Goal: Navigation & Orientation: Find specific page/section

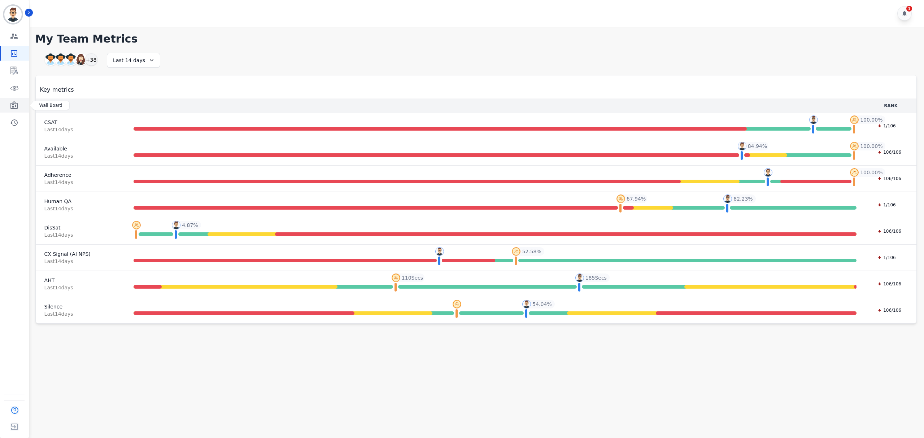
click at [13, 101] on icon "Sidebar" at bounding box center [14, 105] width 9 height 9
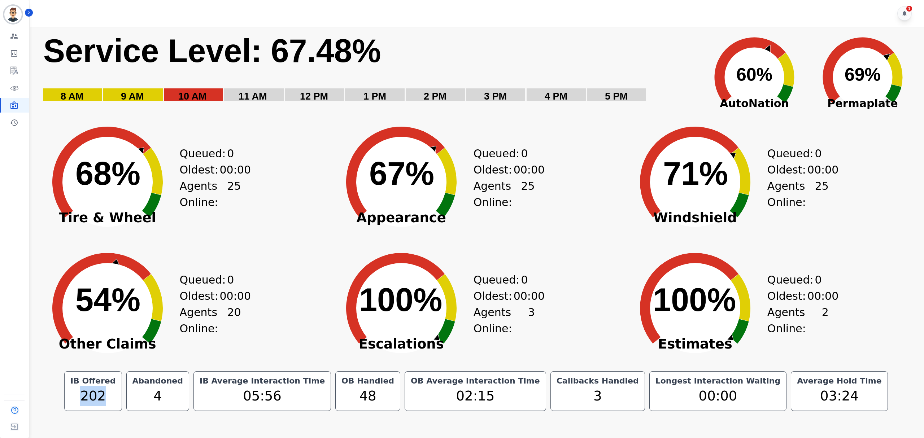
drag, startPoint x: 172, startPoint y: 401, endPoint x: 136, endPoint y: 396, distance: 36.4
type textarea "***"
click at [117, 396] on div "202" at bounding box center [93, 396] width 48 height 20
click at [282, 176] on div "Created with Highcharts 10.3.3 70% ​ 70% Tire & Wheel Queued: 0 Oldest: 00:00 A…" at bounding box center [182, 176] width 294 height 126
click at [267, 168] on div "Created with Highcharts 10.3.3 70% ​ 70% Tire & Wheel Queued: 0 Oldest: 00:00 A…" at bounding box center [182, 176] width 294 height 126
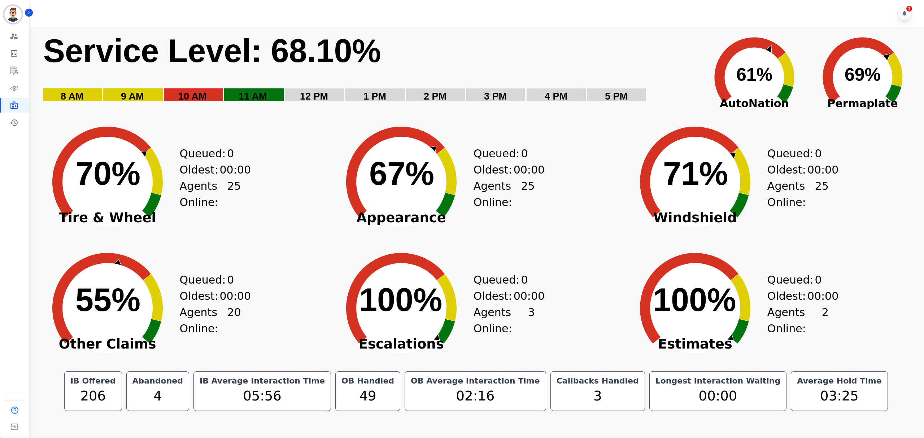
click at [293, 121] on div "Created with Highcharts 10.3.3 70% ​ 70% Tire & Wheel Queued: 0 Oldest: 00:00 A…" at bounding box center [182, 176] width 294 height 126
click at [271, 301] on div "Created with Highcharts 10.3.3 55% ​ 55% Other Claims Queued: 0 Oldest: 00:00 A…" at bounding box center [182, 303] width 294 height 126
click at [283, 409] on div "IB Average Interaction Time 05:58" at bounding box center [262, 391] width 138 height 40
drag, startPoint x: 279, startPoint y: 396, endPoint x: 322, endPoint y: 406, distance: 44.1
click at [322, 405] on div "05:58" at bounding box center [262, 396] width 128 height 20
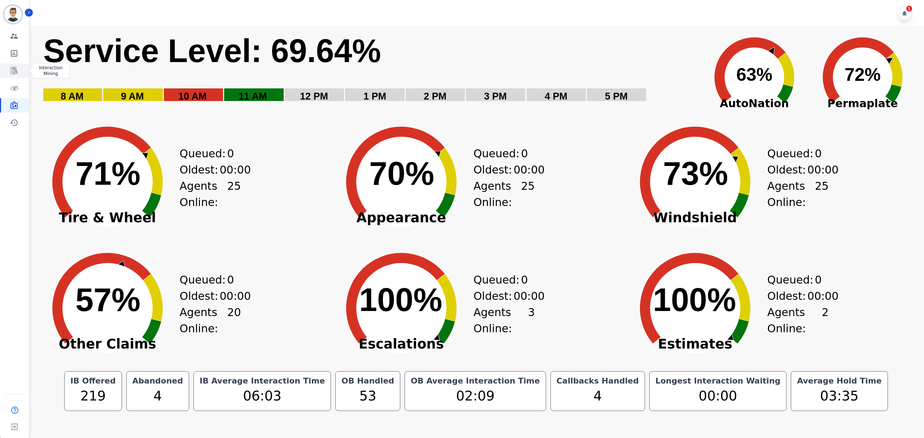
click at [11, 72] on icon "Sidebar" at bounding box center [14, 70] width 9 height 9
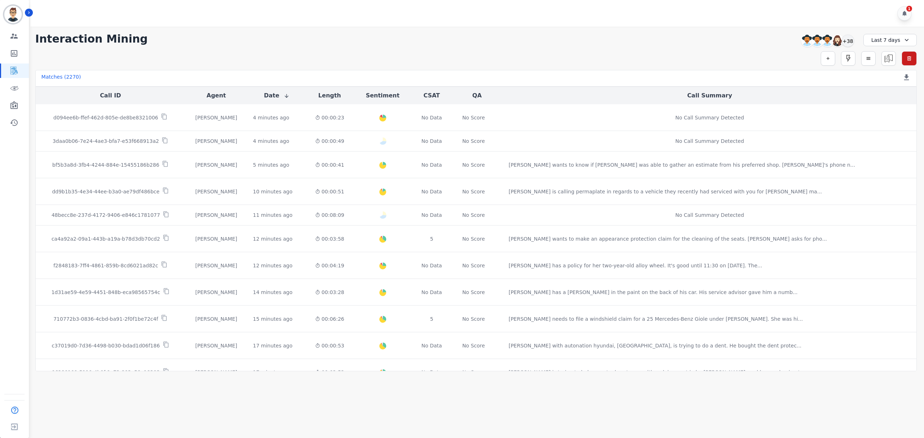
click at [571, 43] on div "**********" at bounding box center [475, 38] width 881 height 13
click at [822, 58] on button "button" at bounding box center [828, 58] width 14 height 14
click at [875, 47] on div "**********" at bounding box center [476, 199] width 896 height 345
click at [886, 39] on div "Last 7 days" at bounding box center [889, 40] width 53 height 12
click at [890, 62] on li "[DATE]" at bounding box center [895, 65] width 36 height 7
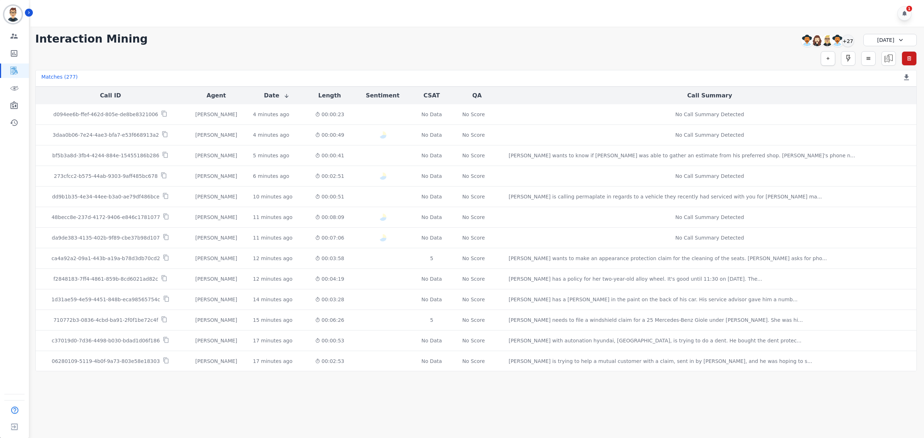
click at [823, 64] on button "button" at bounding box center [828, 58] width 14 height 14
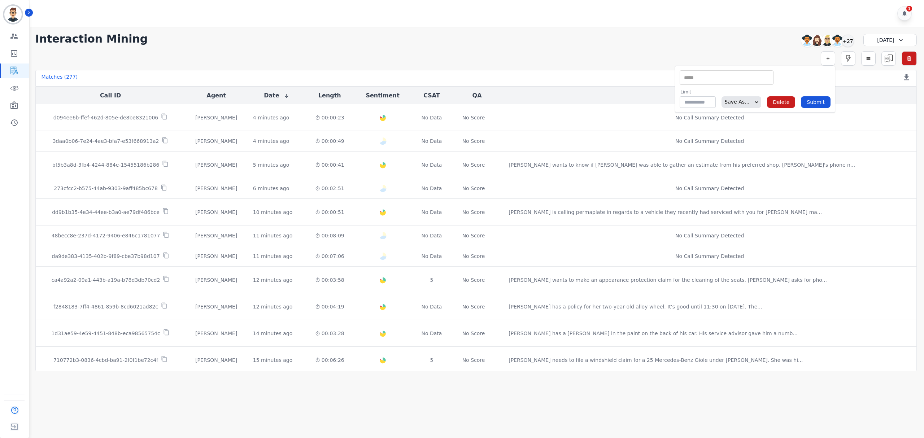
drag, startPoint x: 710, startPoint y: 48, endPoint x: 788, endPoint y: 56, distance: 78.4
click at [709, 48] on div "**********" at bounding box center [476, 199] width 896 height 345
click at [341, 97] on button "Length" at bounding box center [329, 95] width 23 height 9
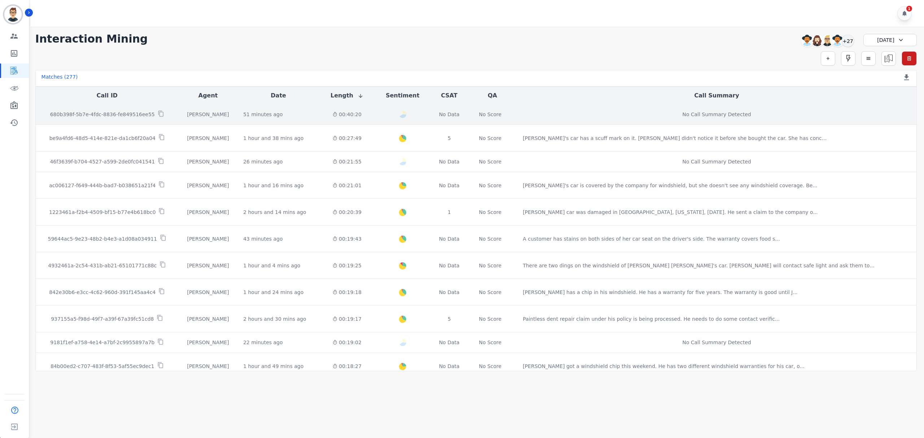
click at [369, 118] on div "00:40:20" at bounding box center [347, 114] width 44 height 7
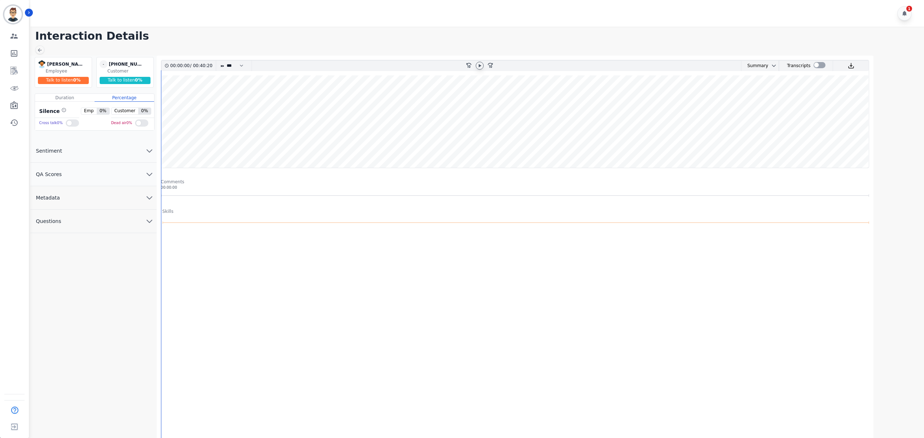
click at [479, 64] on icon at bounding box center [480, 65] width 3 height 3
click at [126, 196] on button "Metadata" at bounding box center [93, 197] width 126 height 23
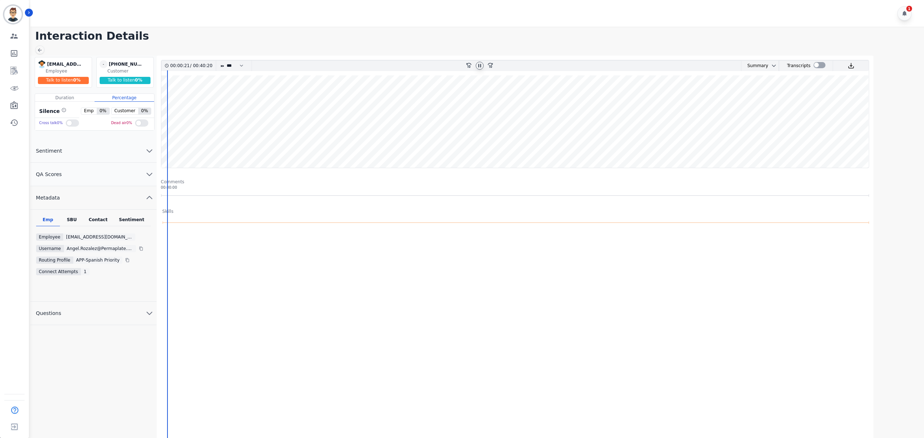
click at [75, 221] on div "SBU" at bounding box center [72, 221] width 24 height 9
click at [101, 219] on div "Contact" at bounding box center [98, 221] width 29 height 9
click at [123, 218] on div "Sentiment" at bounding box center [132, 221] width 38 height 9
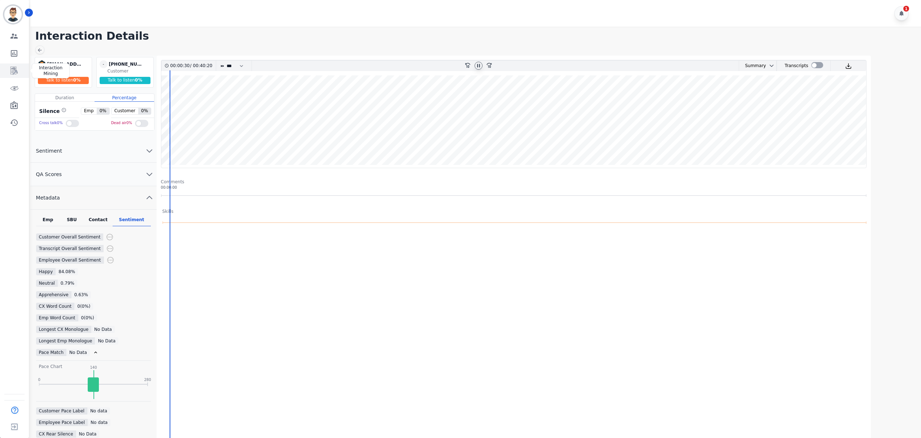
click at [17, 75] on link "Sidebar" at bounding box center [15, 71] width 28 height 14
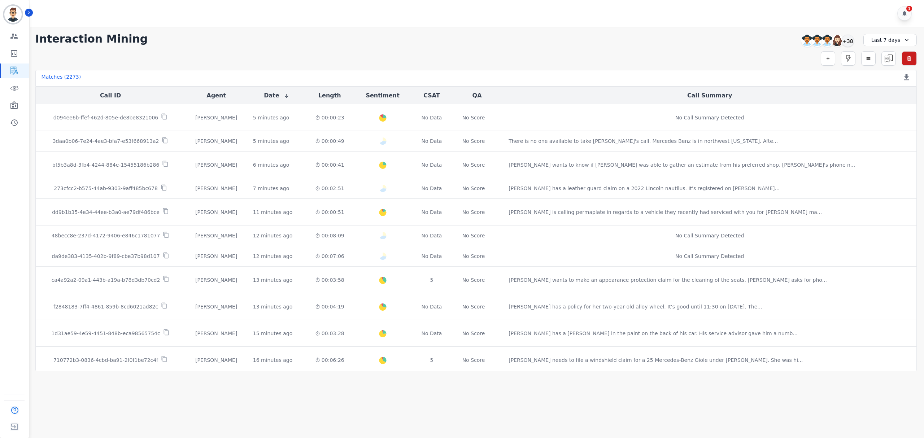
click at [883, 39] on div "Last 7 days" at bounding box center [889, 40] width 53 height 12
click at [886, 66] on li "[DATE]" at bounding box center [895, 65] width 36 height 7
click at [341, 99] on button "Length" at bounding box center [329, 95] width 23 height 9
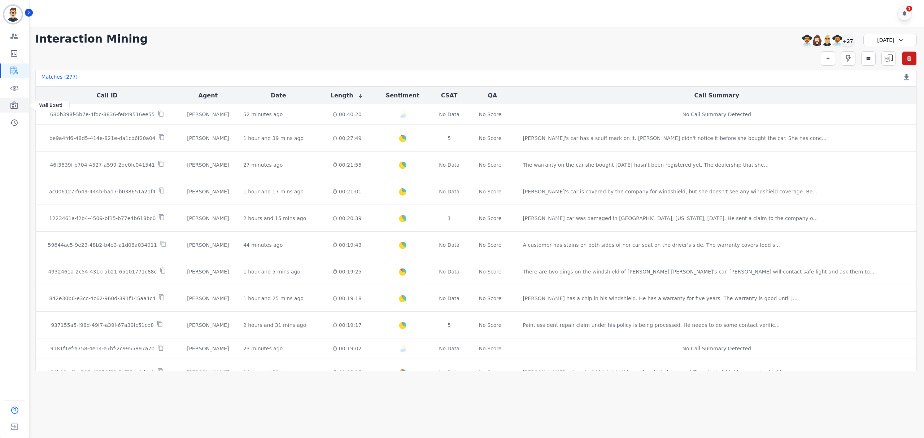
click at [16, 107] on icon "Sidebar" at bounding box center [14, 105] width 9 height 9
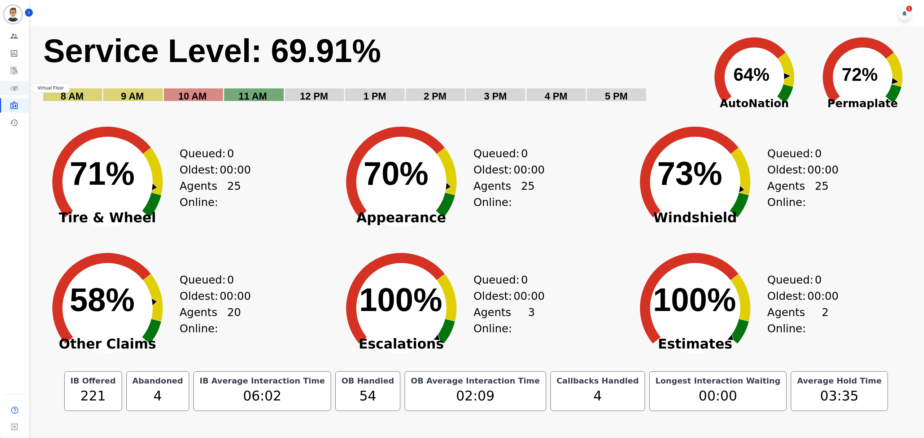
click at [15, 87] on icon "Sidebar" at bounding box center [14, 88] width 8 height 4
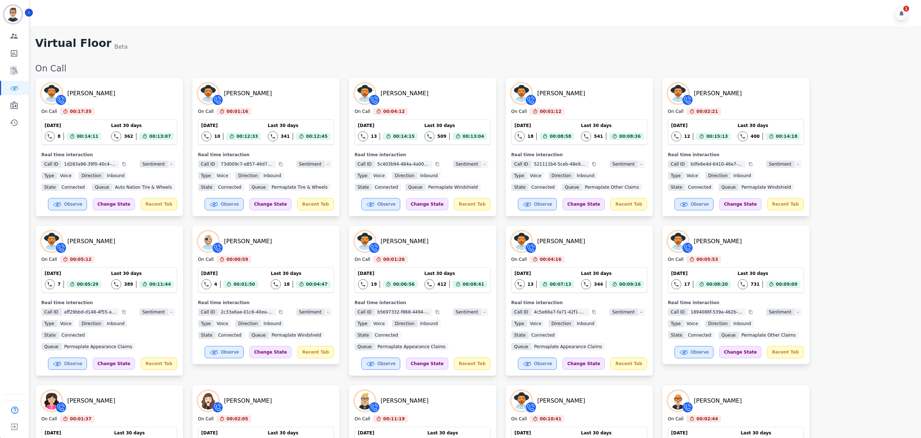
click at [879, 144] on div "[PERSON_NAME] On Call 00:17:35 Current State: On Call [DATE] 8 Total interactio…" at bounding box center [474, 300] width 879 height 447
click at [866, 144] on div "[PERSON_NAME] On Call 00:17:35 Current State: On Call [DATE] 8 Total interactio…" at bounding box center [474, 300] width 879 height 447
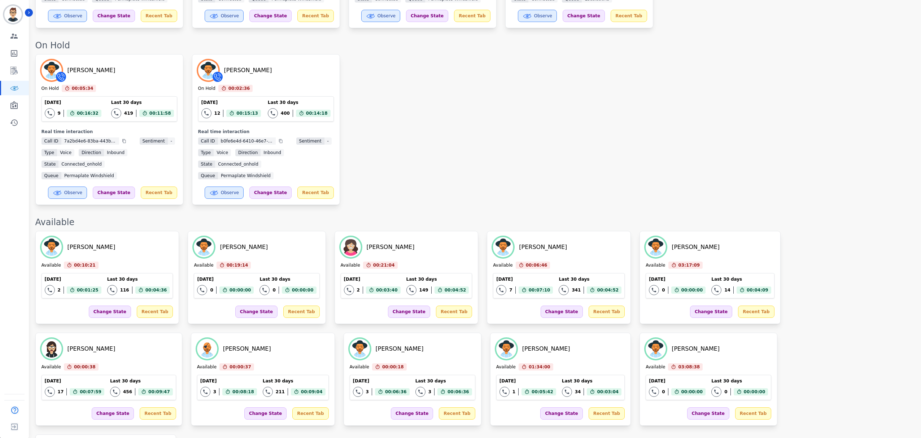
scroll to position [1312, 0]
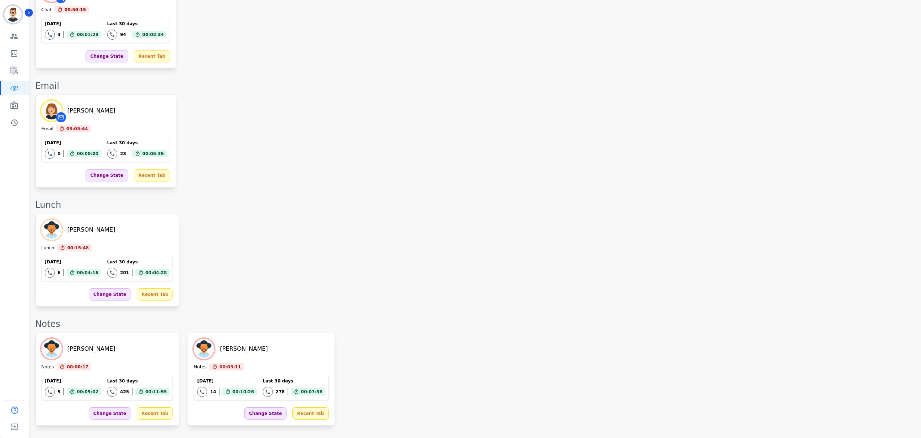
drag, startPoint x: 262, startPoint y: 350, endPoint x: 205, endPoint y: 344, distance: 57.0
click at [465, 333] on div "[PERSON_NAME] Notes 00:00:17 Current State: Notes [DATE] 5 Total interactions c…" at bounding box center [474, 379] width 879 height 93
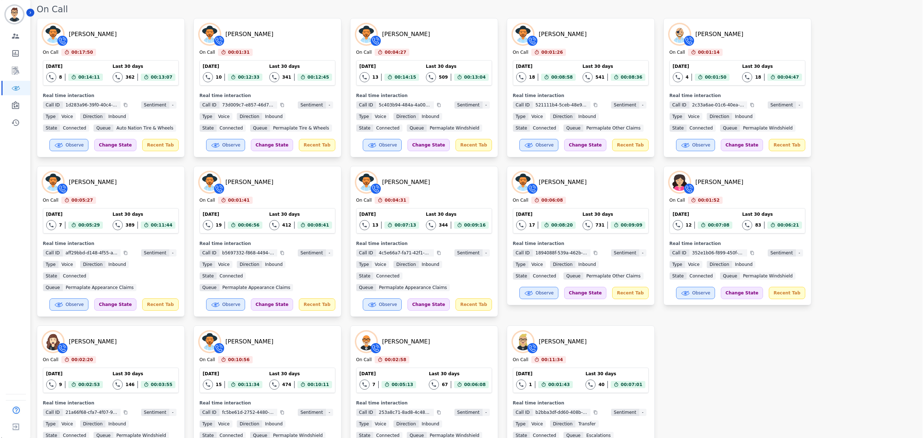
scroll to position [0, 0]
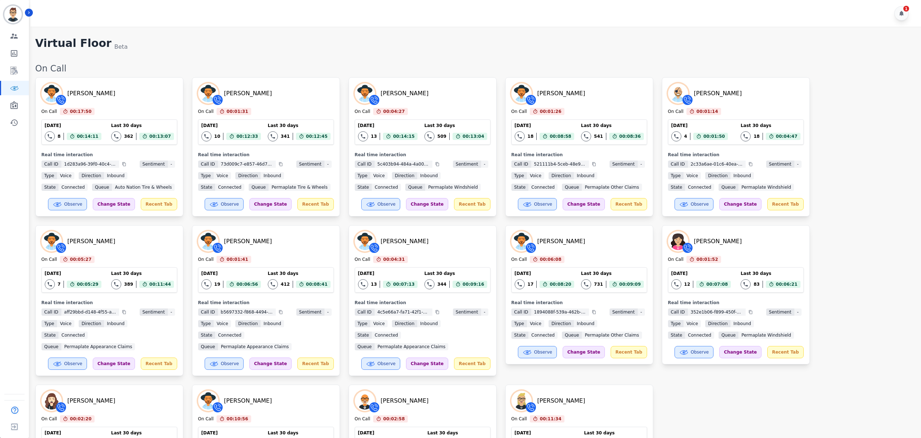
click at [878, 294] on div "[PERSON_NAME] On Call 00:17:50 Current State: On Call [DATE] 8 Total interactio…" at bounding box center [474, 300] width 879 height 447
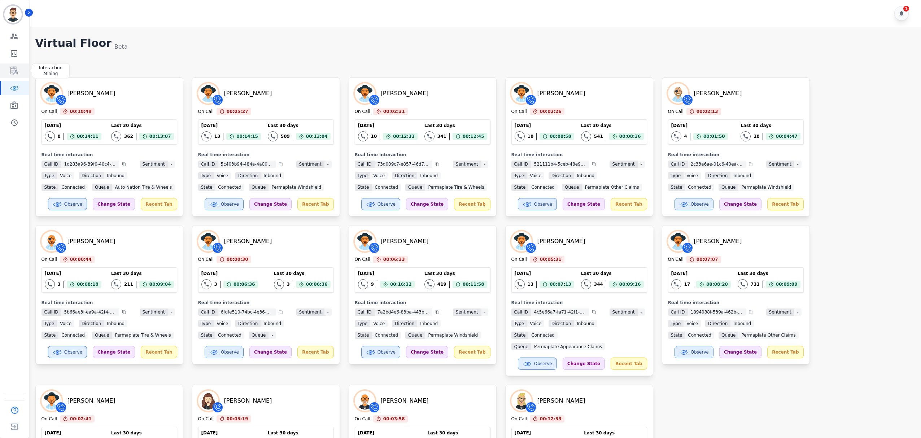
click at [16, 68] on icon "Sidebar" at bounding box center [14, 70] width 9 height 9
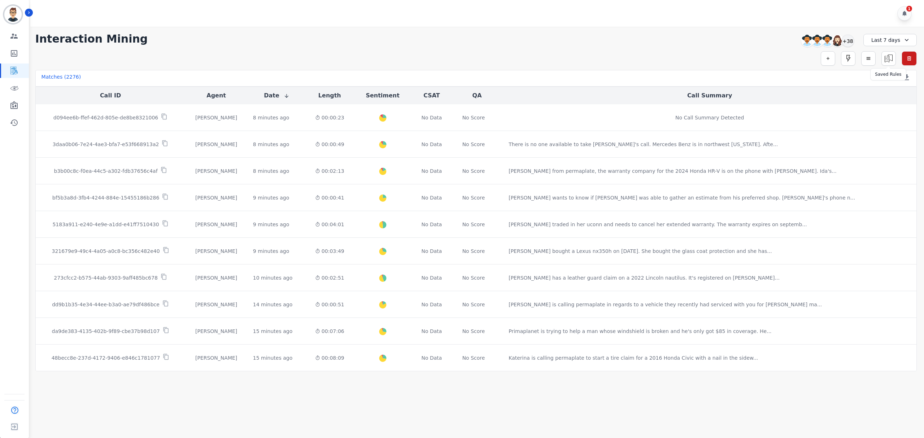
click at [886, 41] on div "Last 7 days" at bounding box center [889, 40] width 53 height 12
click at [891, 62] on li "[DATE]" at bounding box center [895, 65] width 36 height 7
click at [341, 97] on button "Length" at bounding box center [329, 95] width 23 height 9
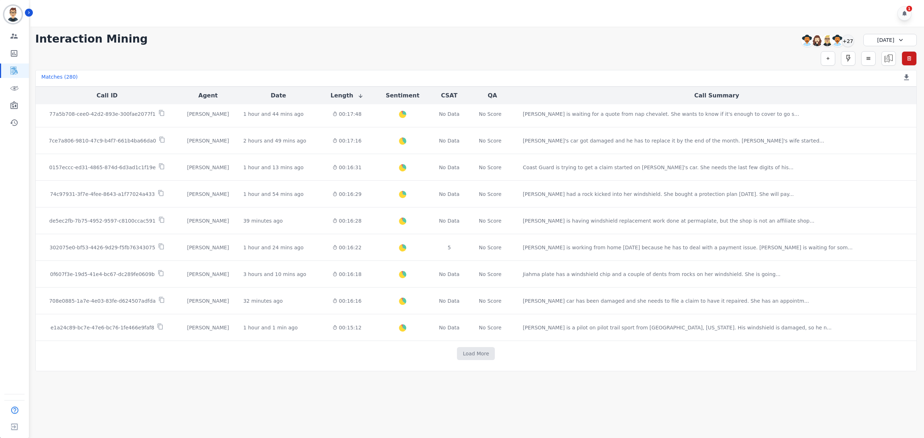
scroll to position [295, 0]
click at [470, 364] on button "Load More" at bounding box center [476, 358] width 38 height 13
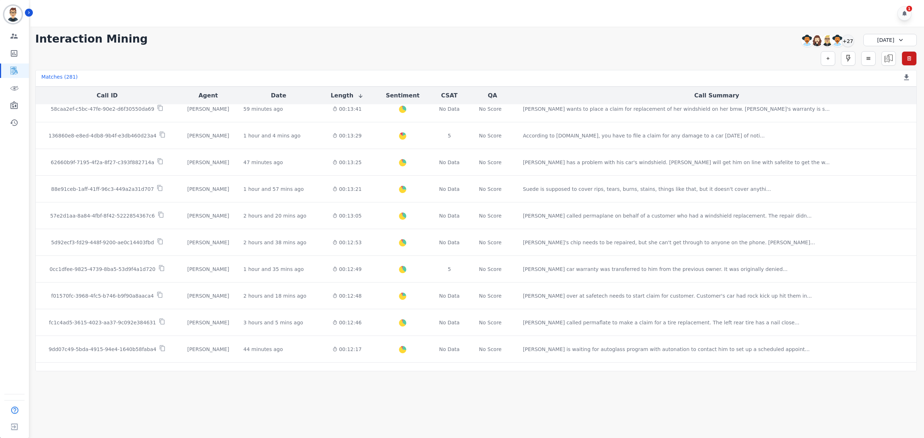
scroll to position [832, 0]
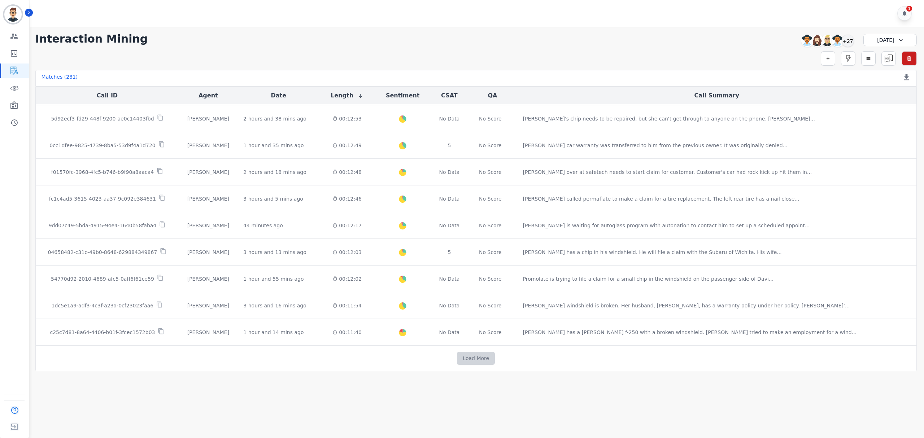
click at [474, 360] on button "Load More" at bounding box center [476, 358] width 38 height 13
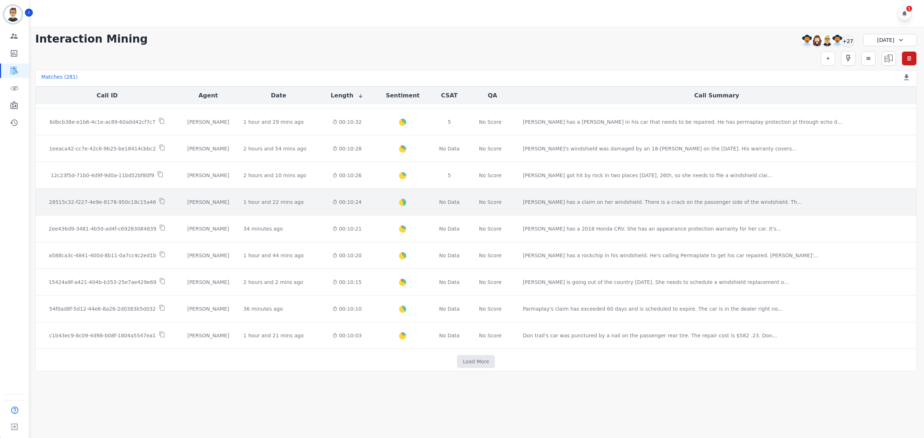
scroll to position [1373, 0]
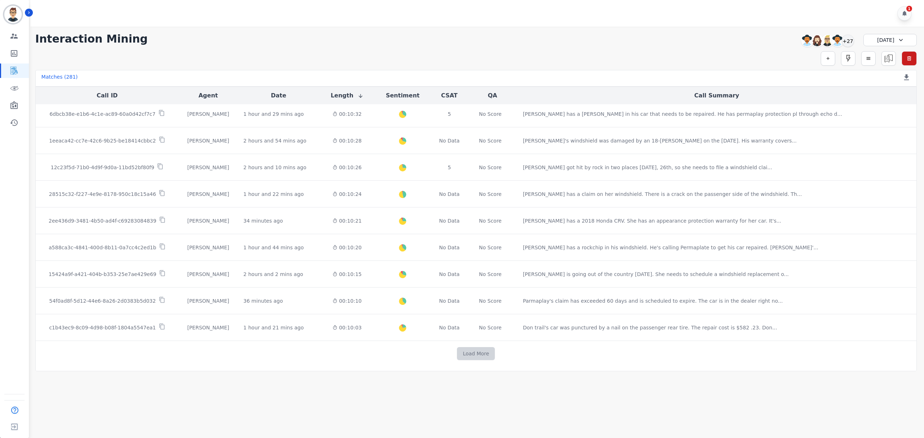
click at [483, 359] on button "Load More" at bounding box center [476, 353] width 38 height 13
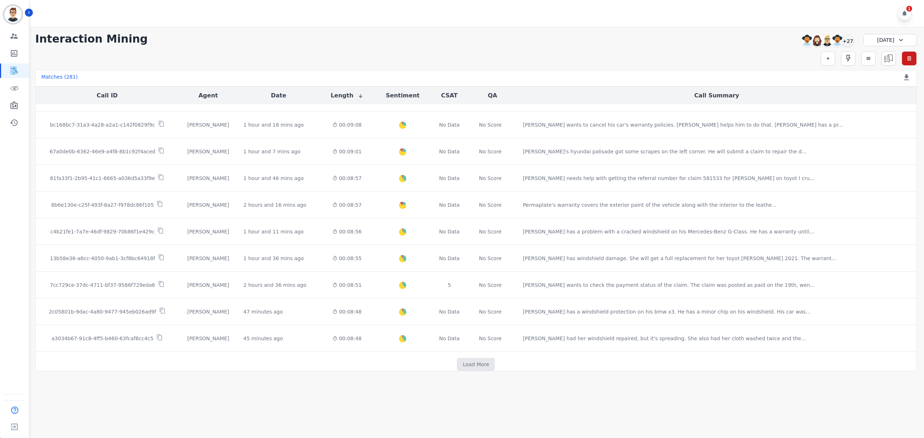
scroll to position [1909, 0]
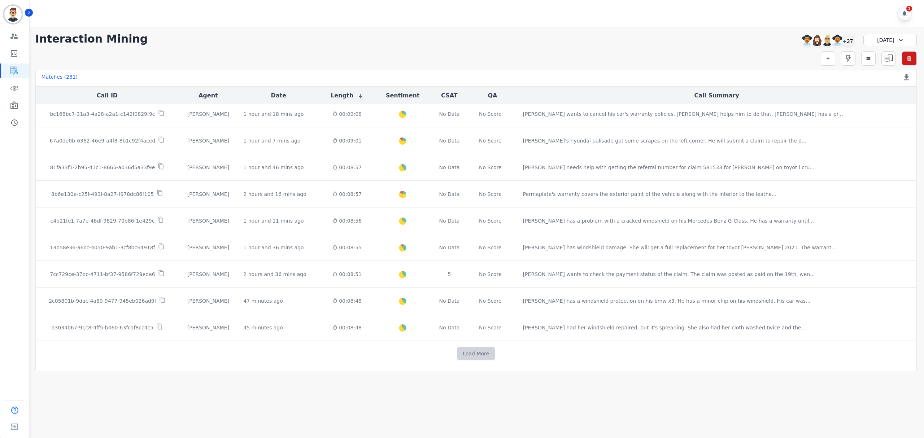
click at [468, 354] on button "Load More" at bounding box center [476, 353] width 38 height 13
click at [489, 356] on button "Load More" at bounding box center [476, 353] width 38 height 13
click at [477, 355] on button "Load More" at bounding box center [476, 353] width 38 height 13
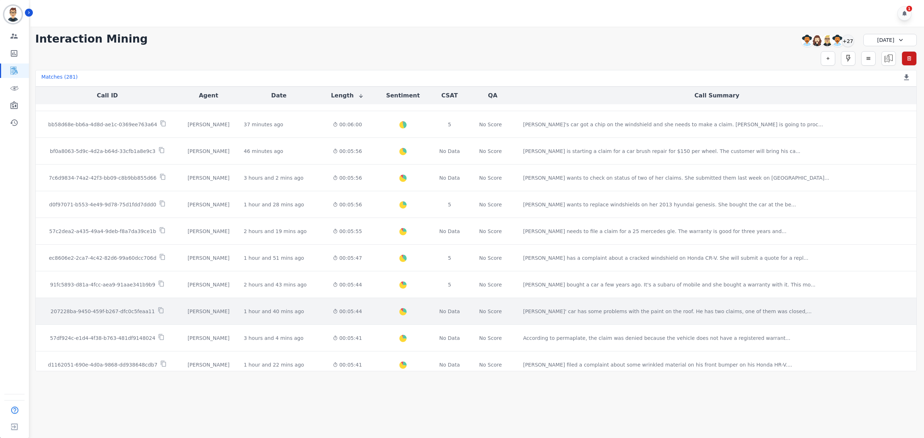
scroll to position [3519, 0]
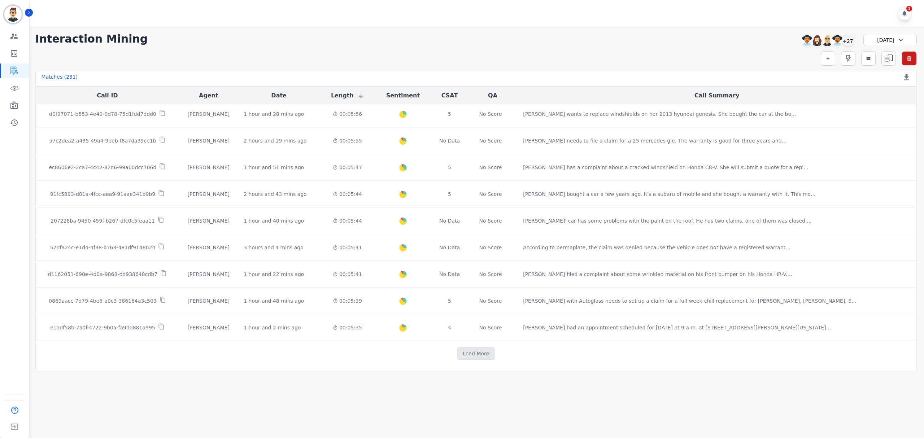
click at [364, 99] on button "Length" at bounding box center [347, 95] width 33 height 9
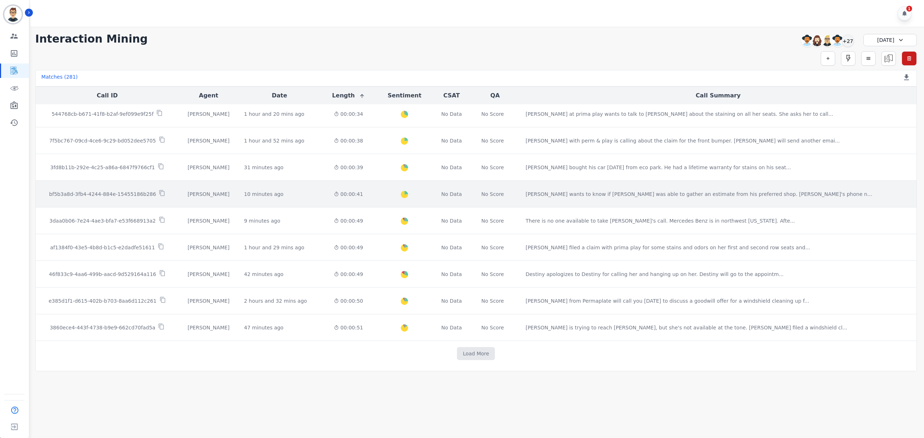
scroll to position [294, 0]
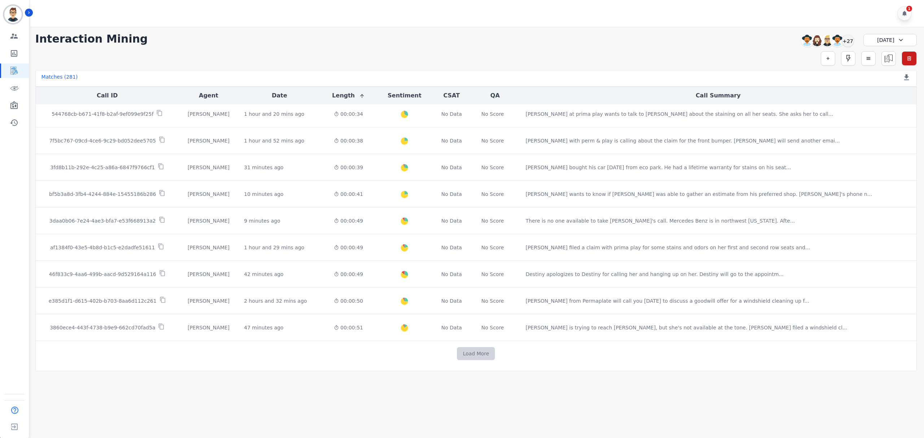
click at [481, 354] on button "Load More" at bounding box center [476, 353] width 38 height 13
click at [476, 351] on button "Load More" at bounding box center [476, 353] width 38 height 13
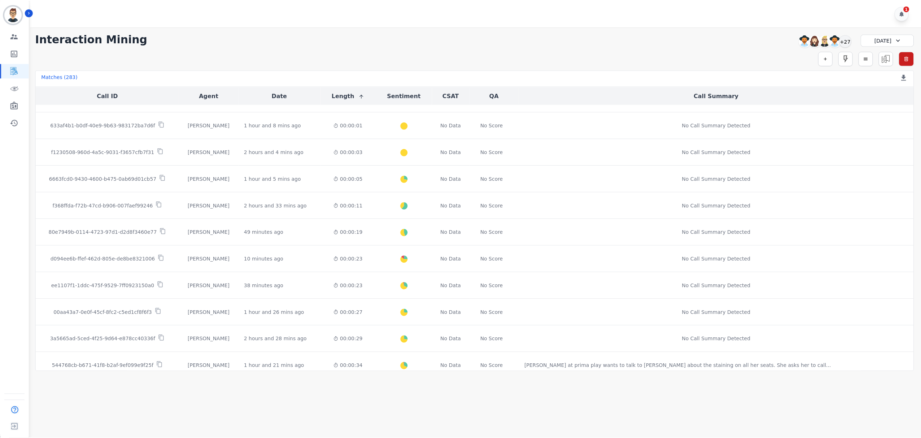
scroll to position [0, 0]
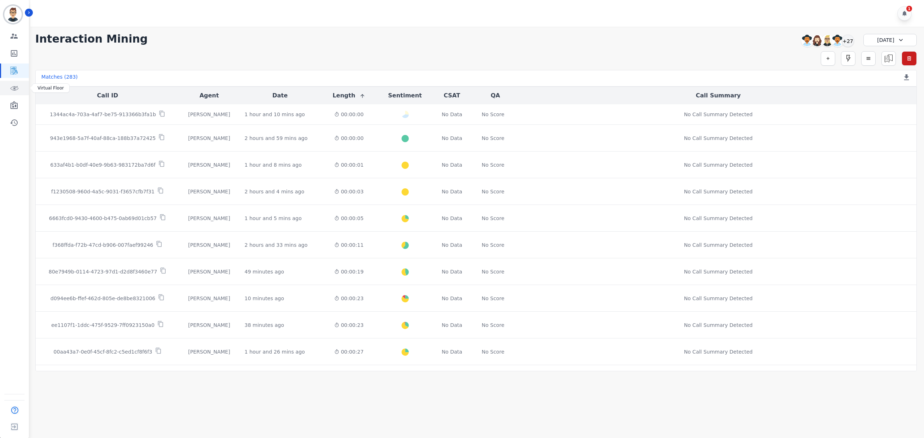
drag, startPoint x: 12, startPoint y: 87, endPoint x: 18, endPoint y: 85, distance: 6.7
click at [12, 87] on icon "Sidebar" at bounding box center [14, 88] width 9 height 9
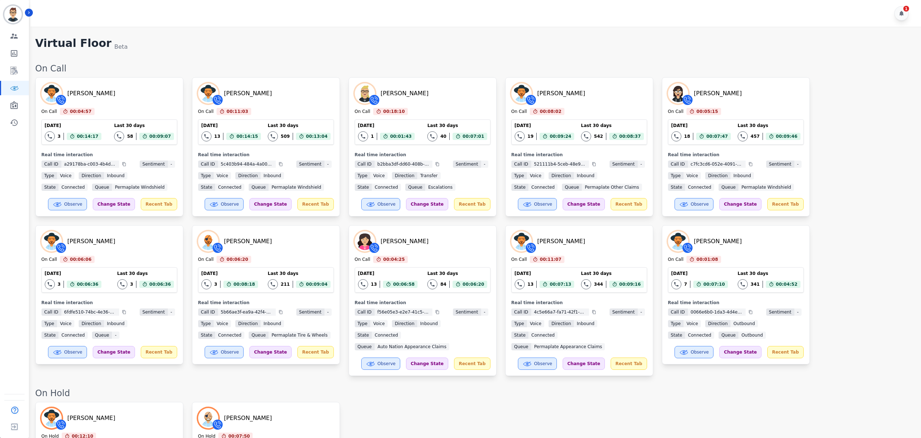
click at [438, 65] on div "On Call" at bounding box center [474, 69] width 879 height 12
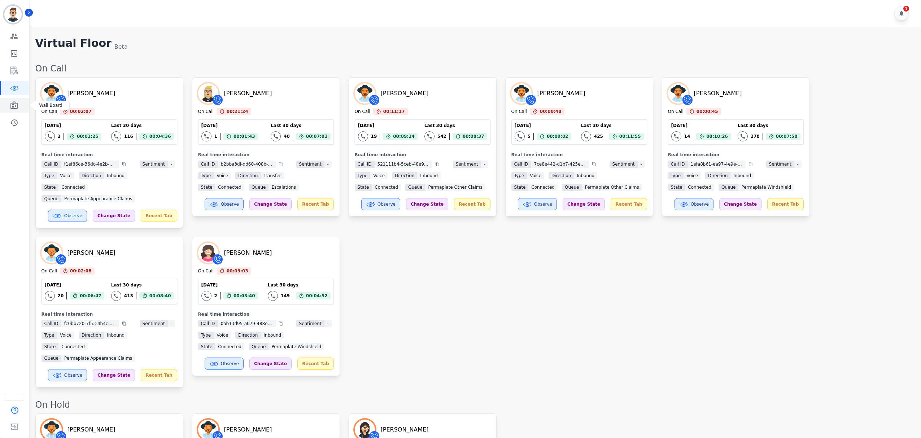
click at [14, 106] on icon "Sidebar" at bounding box center [14, 105] width 9 height 9
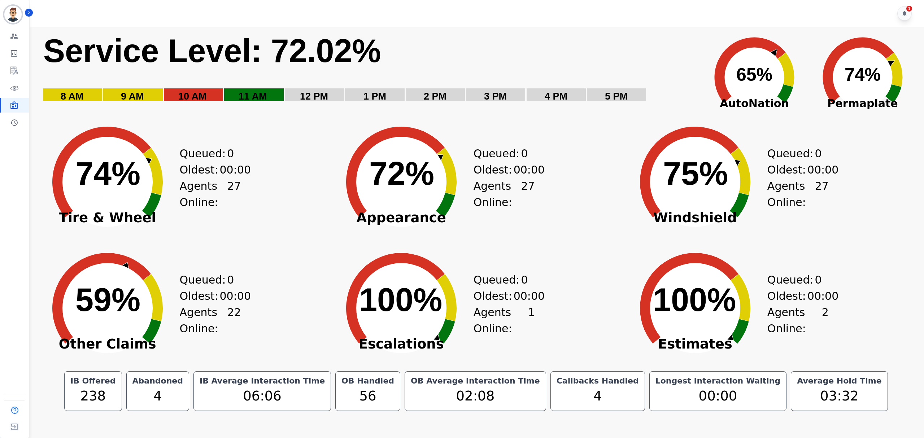
click at [557, 214] on div "Created with Highcharts 10.3.3 72% ​ 72% Appearance Queued: 0 Oldest: 00:00 Age…" at bounding box center [476, 176] width 294 height 126
click at [555, 215] on div "Created with Highcharts 10.3.3 72% ​ 72% Appearance Queued: 0 Oldest: 00:00 Age…" at bounding box center [476, 176] width 294 height 126
click at [576, 62] on rect "Service Level: 0%" at bounding box center [369, 71] width 653 height 81
click at [310, 437] on main "Created with Highcharts 10.3.3 Service Level: 72.24% 5 PM 4 PM 3 PM 2 PM 1 PM 1…" at bounding box center [476, 246] width 896 height 438
click at [10, 72] on icon "Sidebar" at bounding box center [14, 70] width 9 height 9
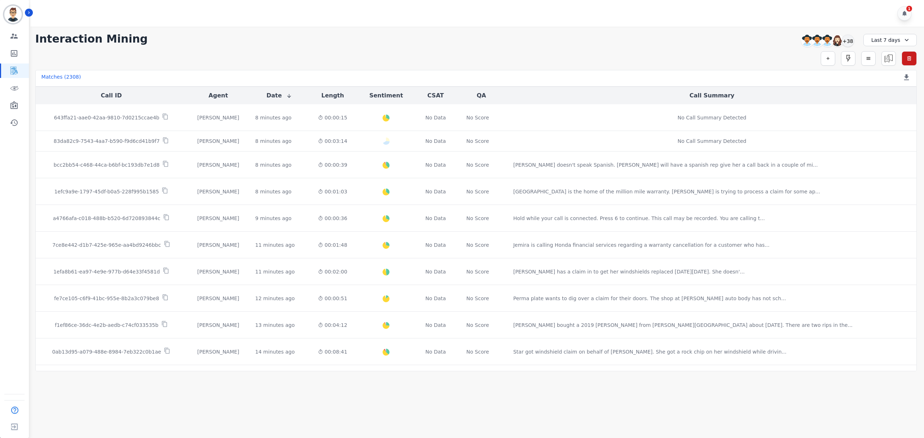
click at [758, 52] on div "Simple Search Metric Search Advanced Search Saved Rules Clear Filters" at bounding box center [475, 58] width 881 height 14
click at [903, 12] on icon at bounding box center [905, 13] width 6 height 6
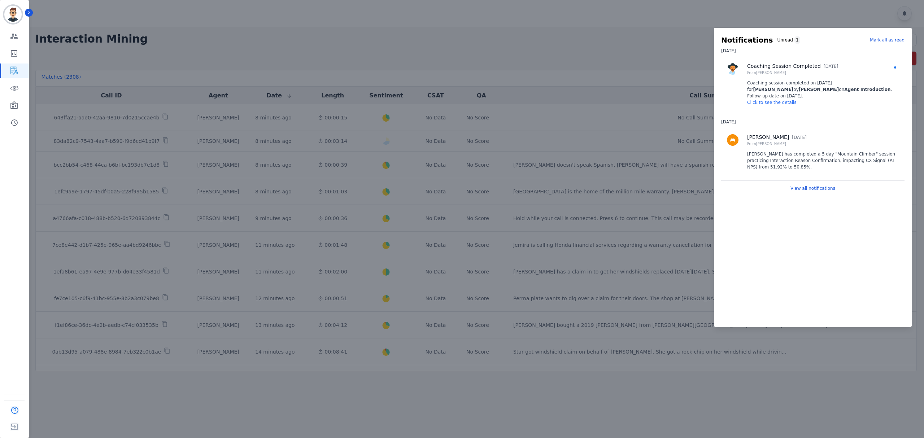
click at [513, 38] on div at bounding box center [462, 219] width 924 height 438
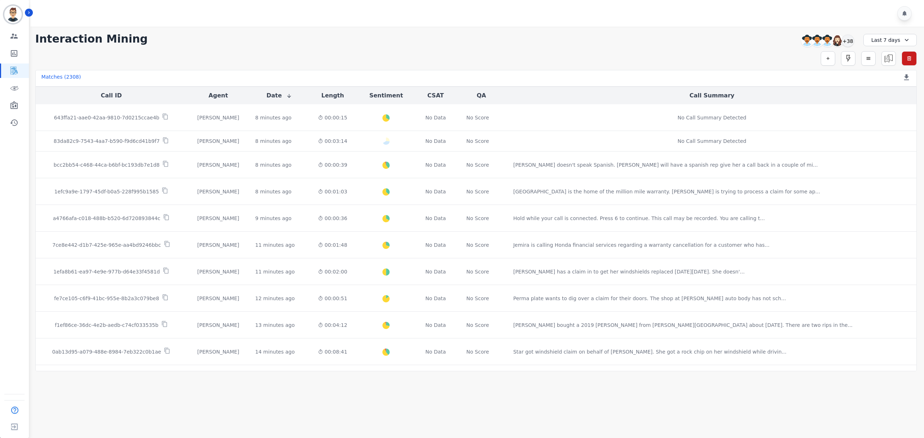
click at [232, 58] on div "Simple Search Metric Search Advanced Search Saved Rules Clear Filters" at bounding box center [475, 58] width 881 height 14
click at [16, 116] on link "Sidebar" at bounding box center [15, 123] width 28 height 14
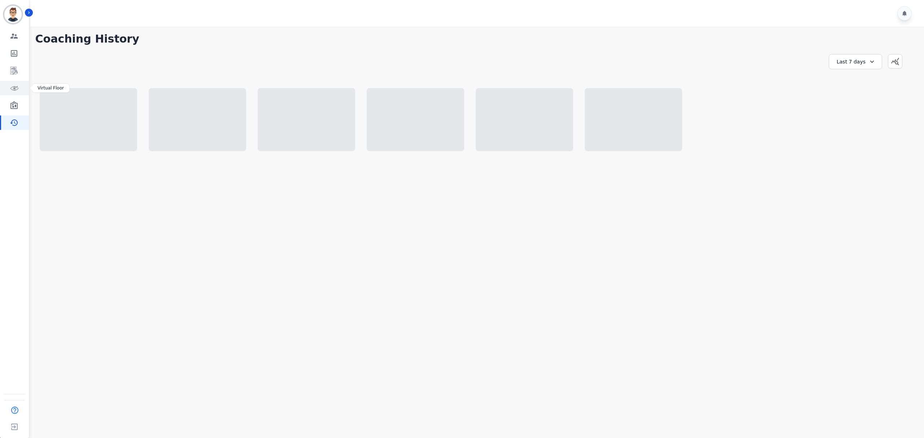
click at [12, 94] on link "Sidebar" at bounding box center [15, 88] width 28 height 14
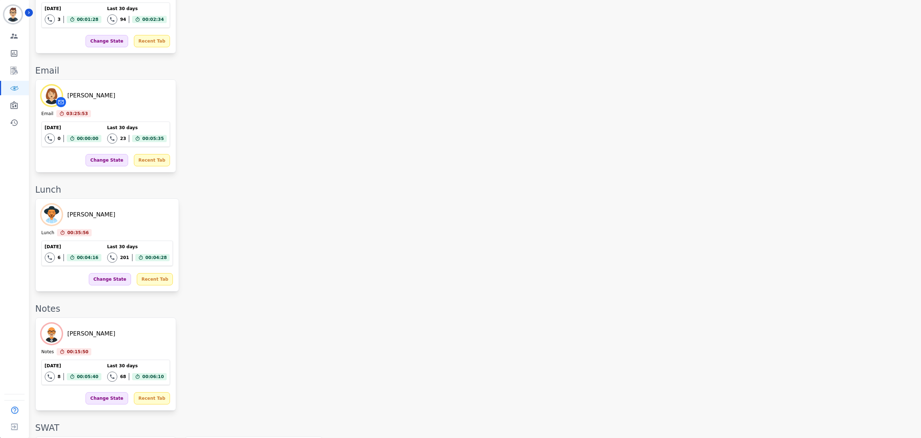
scroll to position [1307, 0]
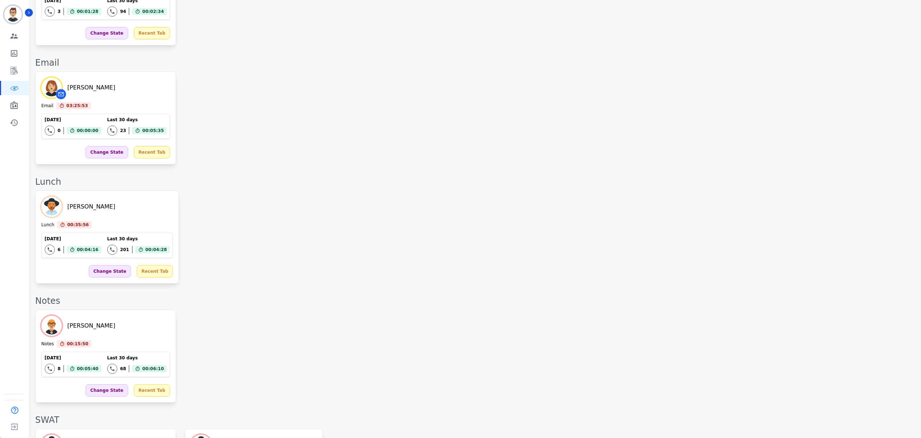
click at [279, 310] on div "[PERSON_NAME] Notes 00:15:50 Current State: Notes [DATE] 8 Total interactions c…" at bounding box center [474, 356] width 879 height 93
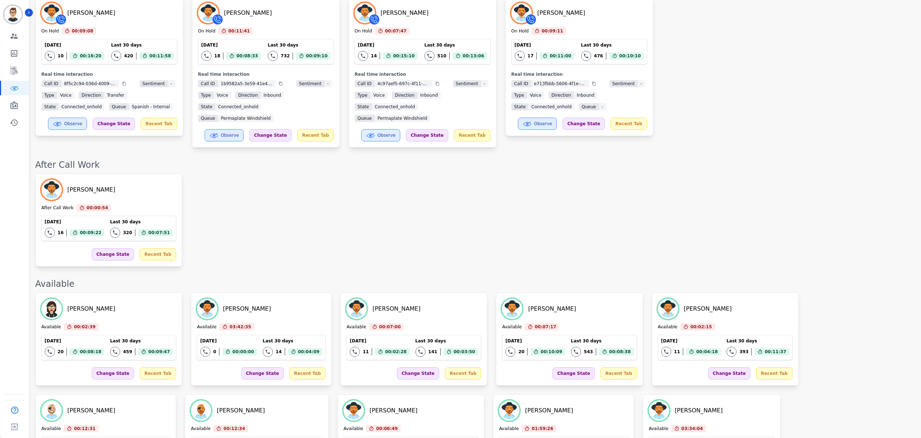
scroll to position [0, 0]
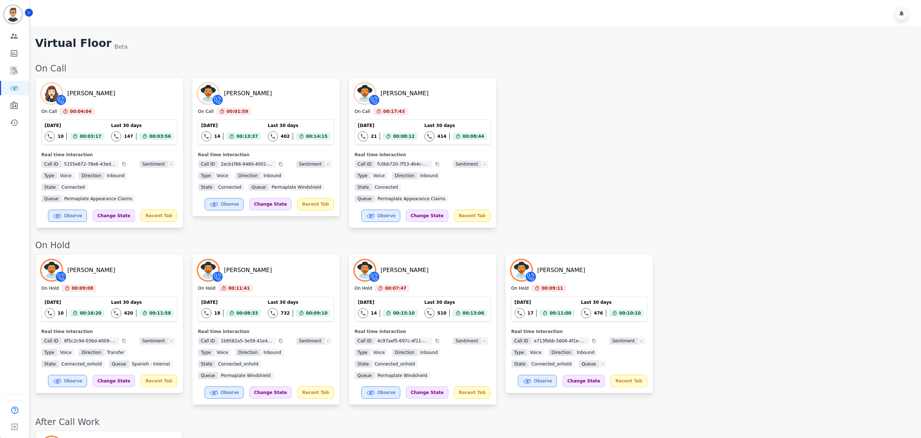
click at [602, 182] on div "[PERSON_NAME] On Call 00:04:04 Current State: On Call [DATE] 10 Total interacti…" at bounding box center [474, 152] width 879 height 151
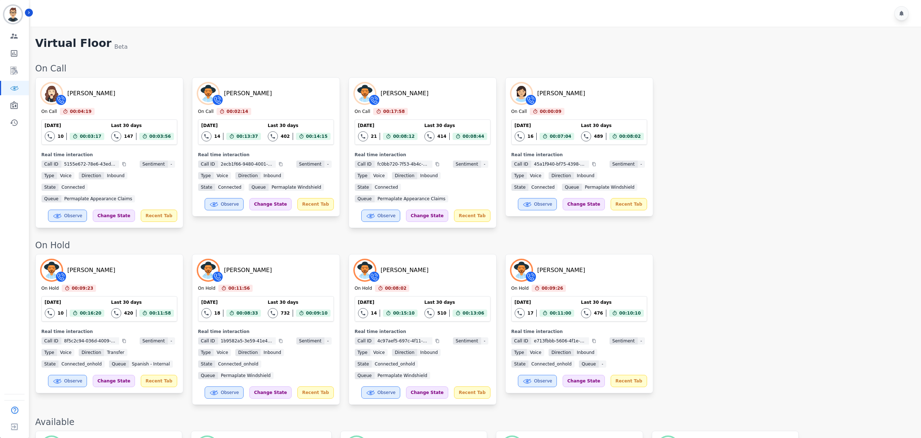
click at [699, 254] on div "[PERSON_NAME] On Hold 00:09:23 Current State: On Hold [DATE] 10 Total interacti…" at bounding box center [474, 329] width 879 height 151
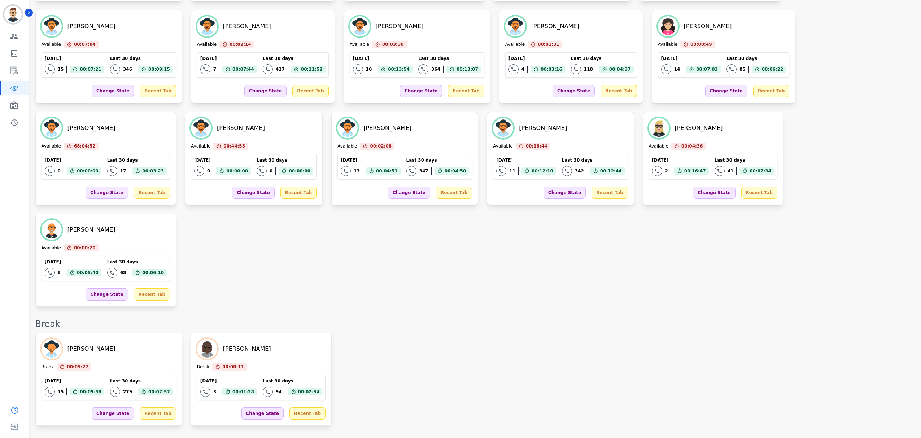
scroll to position [626, 0]
click at [599, 332] on div "[PERSON_NAME] Break 00:05:27 Current State: Break [DATE] 15 Total interactions …" at bounding box center [474, 378] width 879 height 93
click at [478, 308] on div "On Call [PERSON_NAME] On Call 00:04:19 Current State: On Call [DATE] 10 Total i…" at bounding box center [474, 169] width 879 height 1464
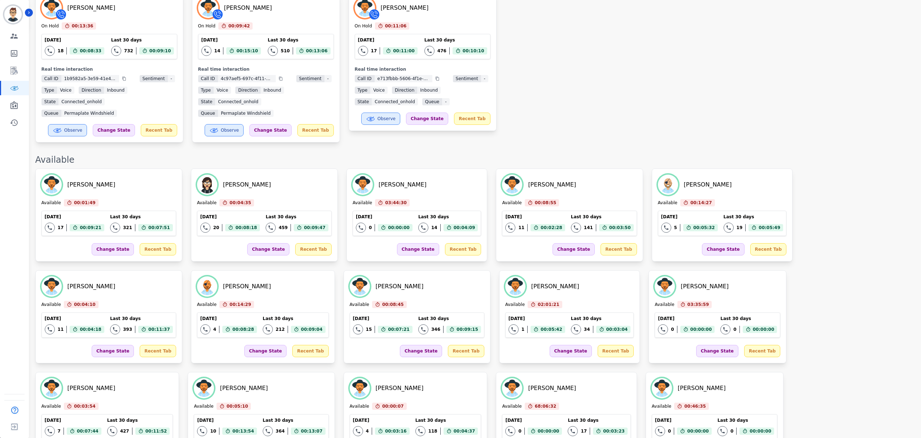
scroll to position [433, 0]
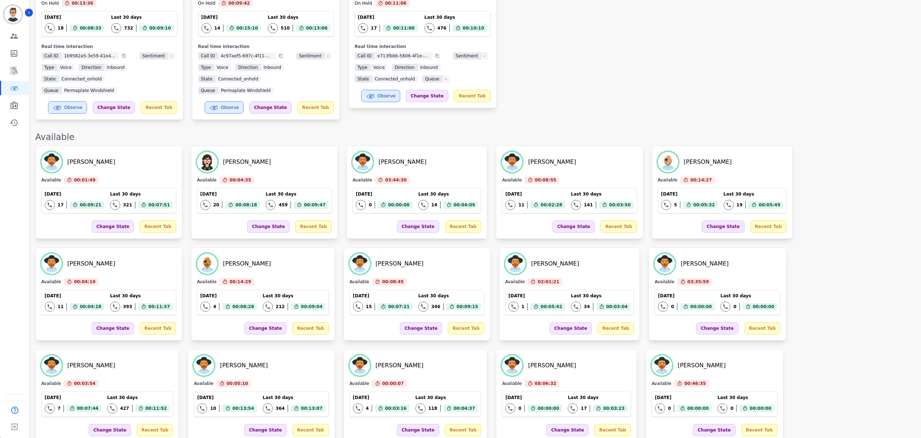
click at [591, 90] on div "[PERSON_NAME] On Hold 00:13:36 Current State: On Hold [DATE] 18 Total interacti…" at bounding box center [474, 44] width 879 height 151
click at [606, 71] on div "[PERSON_NAME] On Hold 00:13:36 Current State: On Hold [DATE] 18 Total interacti…" at bounding box center [474, 44] width 879 height 151
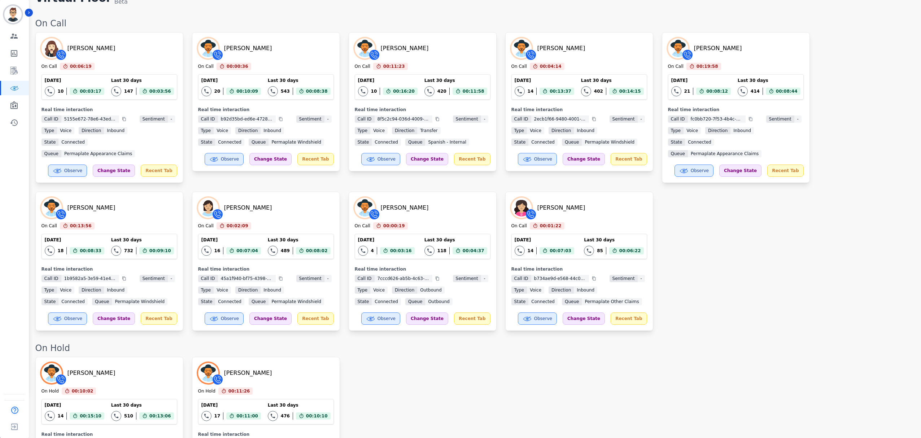
scroll to position [0, 0]
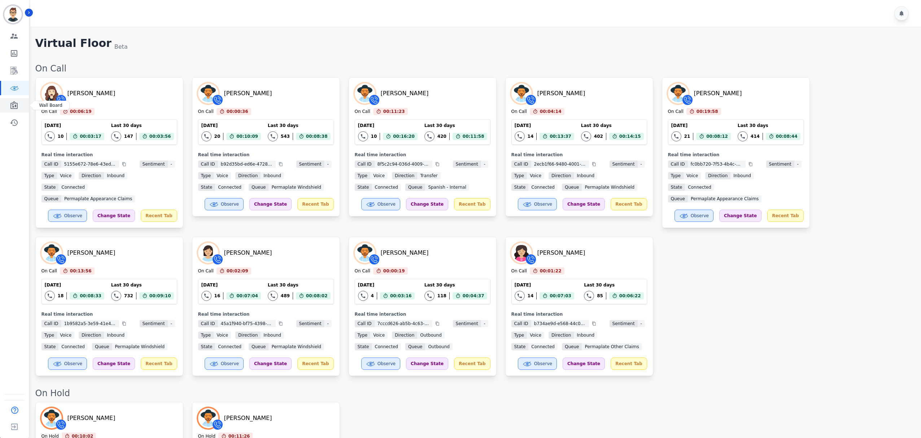
click at [16, 104] on icon "Sidebar" at bounding box center [14, 105] width 9 height 9
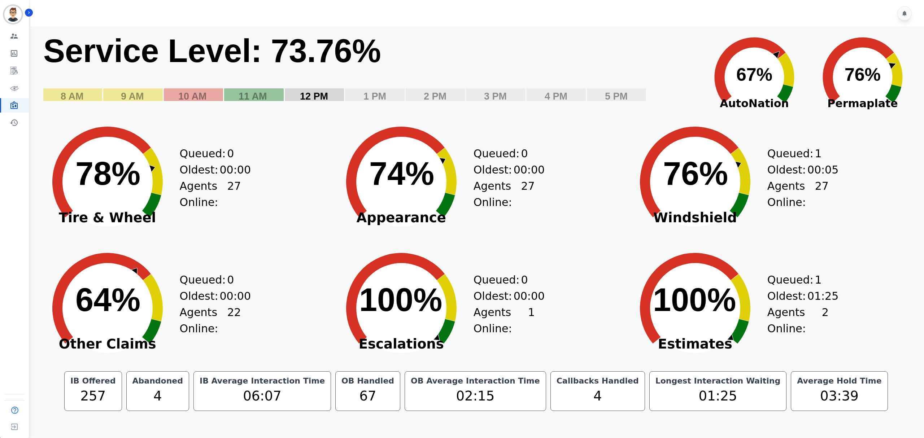
click at [311, 170] on div "Created with Highcharts 10.3.3 78% ​ 78% Tire & Wheel Queued: 0 Oldest: 00:00 A…" at bounding box center [182, 176] width 294 height 126
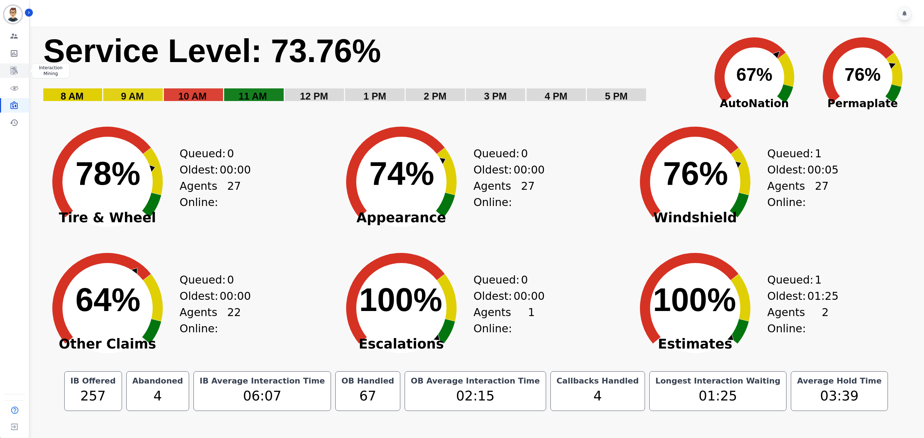
click at [17, 70] on icon "Sidebar" at bounding box center [14, 70] width 9 height 9
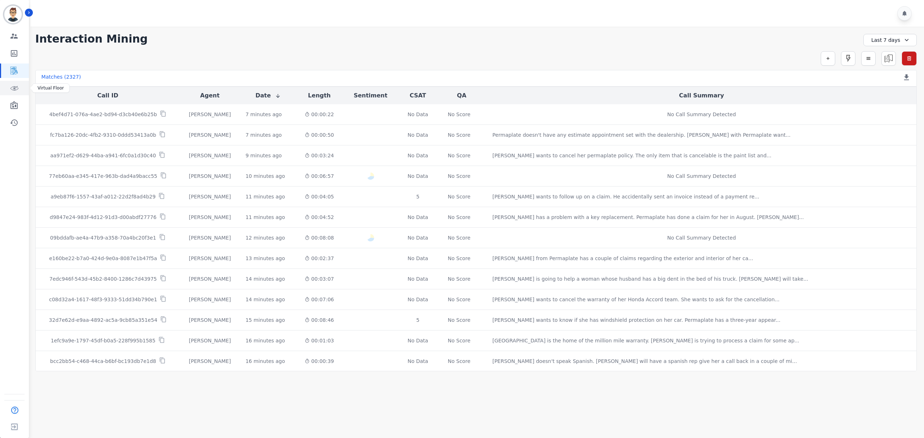
click at [11, 88] on icon "Sidebar" at bounding box center [14, 88] width 9 height 9
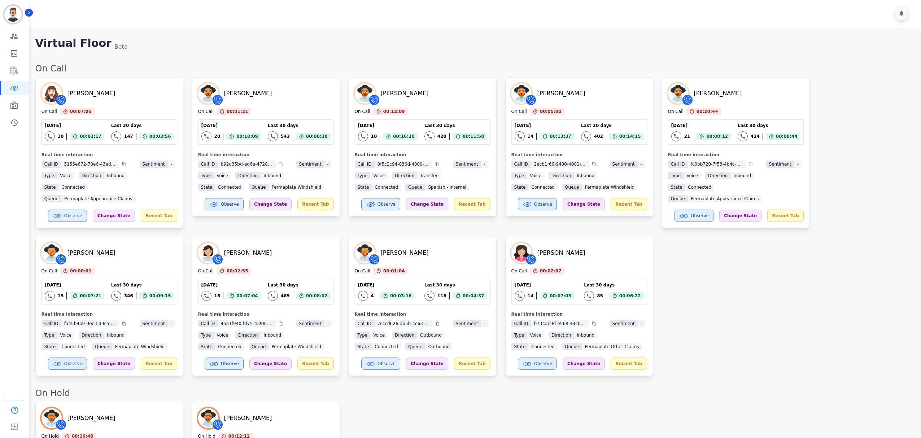
click at [668, 289] on div "[PERSON_NAME] On Call 00:07:05 Current State: On Call [DATE] 10 Total interacti…" at bounding box center [474, 226] width 879 height 299
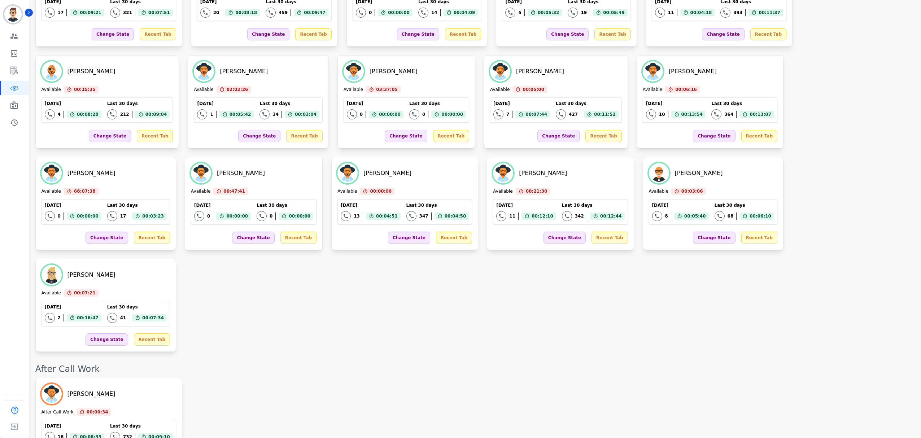
click at [420, 353] on div "On Call [PERSON_NAME] On Call 00:07:05 Current State: On Call [DATE] 10 Total i…" at bounding box center [474, 251] width 879 height 1629
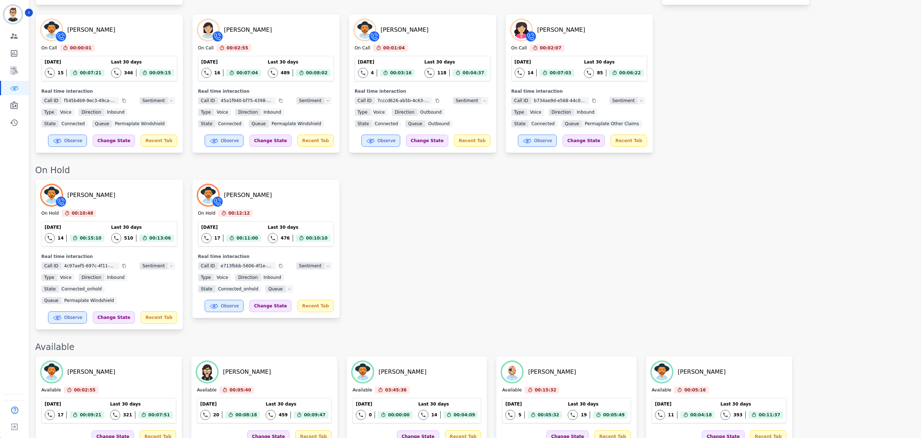
scroll to position [337, 0]
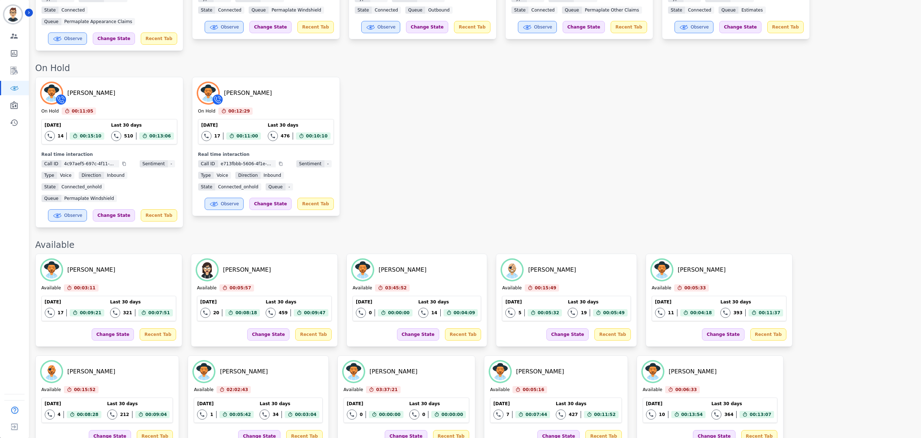
click at [392, 119] on div "[PERSON_NAME] On Hold 00:11:05 Current State: On Hold [DATE] 14 Total interacti…" at bounding box center [474, 152] width 879 height 151
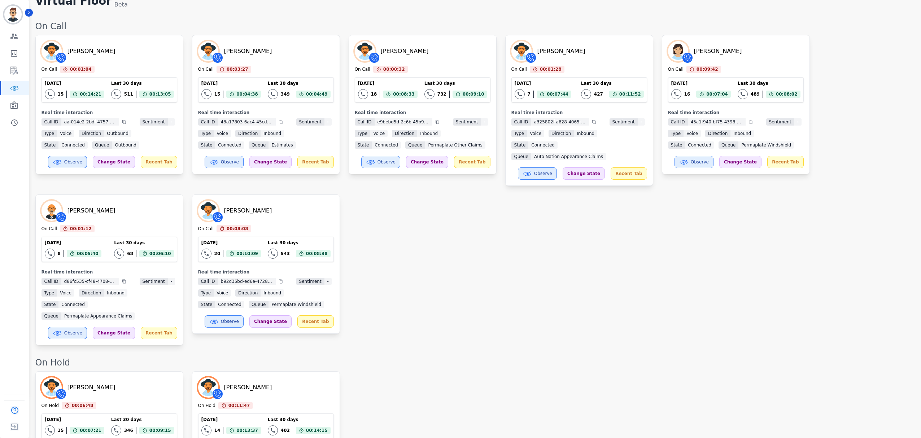
scroll to position [0, 0]
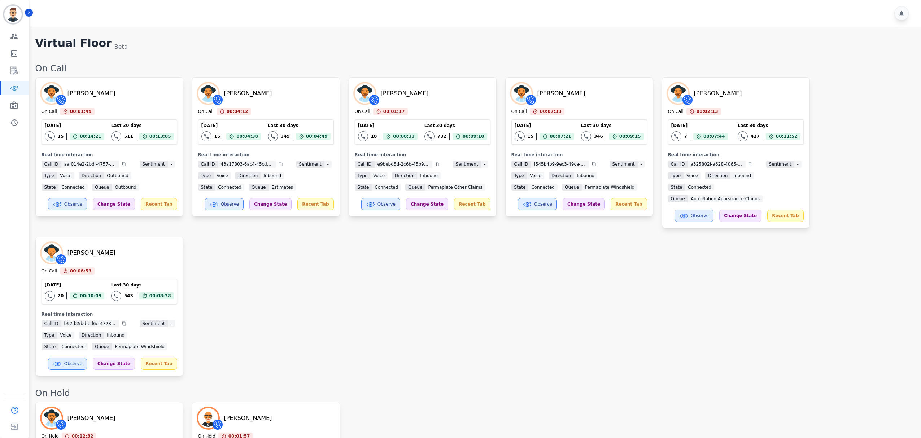
click at [422, 231] on div "[PERSON_NAME] On Call 00:01:49 Current State: On Call [DATE] 15 Total interacti…" at bounding box center [474, 226] width 879 height 299
click at [342, 285] on div "[PERSON_NAME] On Call 00:01:49 Current State: On Call [DATE] 15 Total interacti…" at bounding box center [474, 226] width 879 height 299
click at [422, 297] on div "[PERSON_NAME] On Call 00:01:49 Current State: On Call [DATE] 15 Total interacti…" at bounding box center [474, 226] width 879 height 299
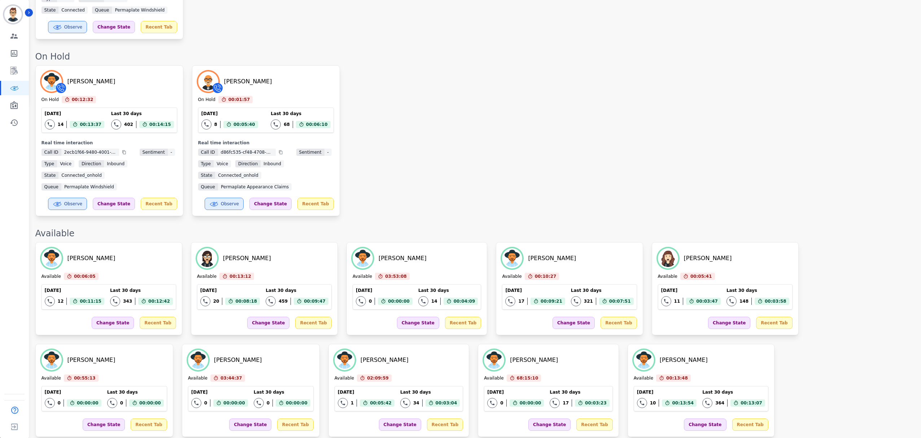
scroll to position [385, 0]
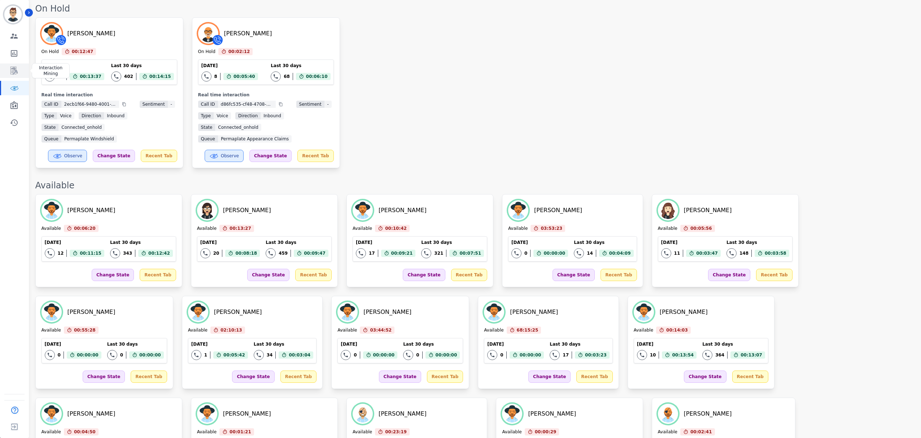
click at [13, 71] on icon "Sidebar" at bounding box center [13, 71] width 7 height 8
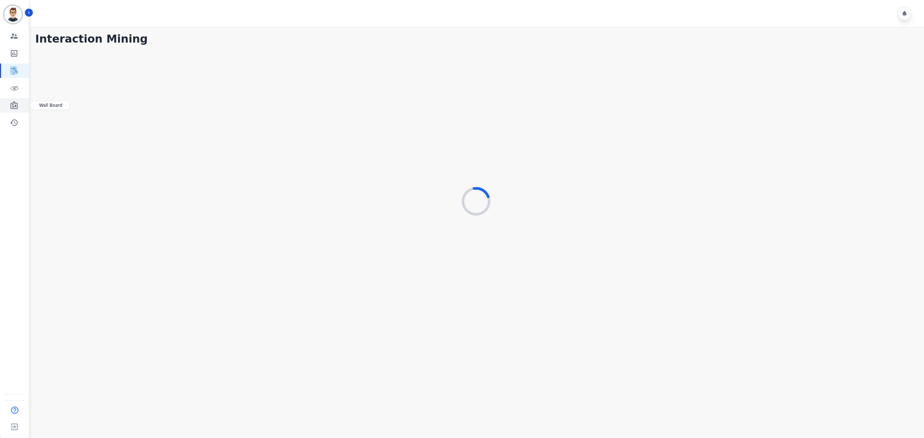
click at [15, 104] on icon "Sidebar" at bounding box center [14, 105] width 9 height 9
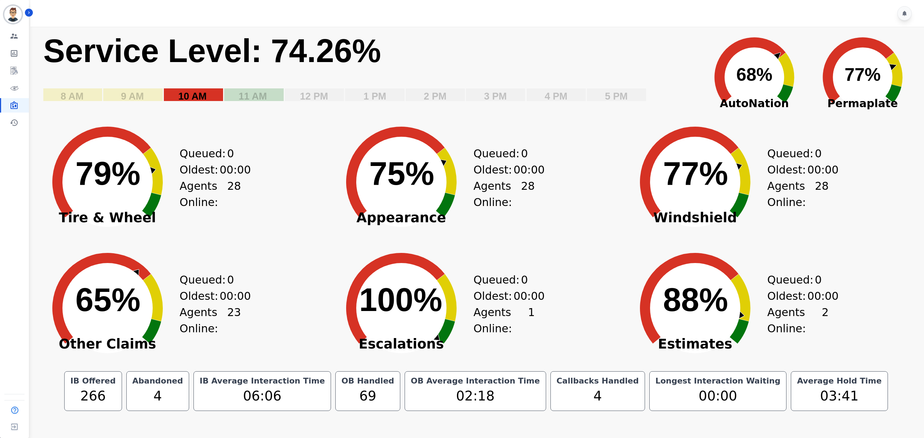
click at [180, 99] on text "10 AM" at bounding box center [192, 96] width 29 height 11
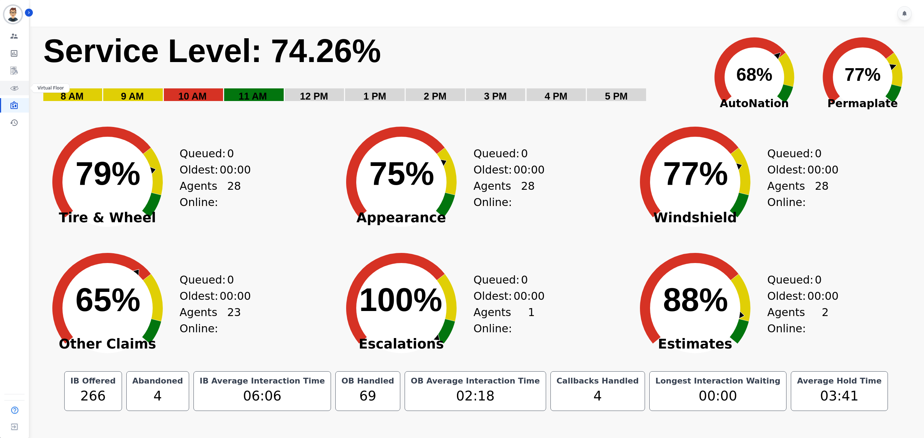
click at [15, 84] on icon "Sidebar" at bounding box center [14, 88] width 9 height 9
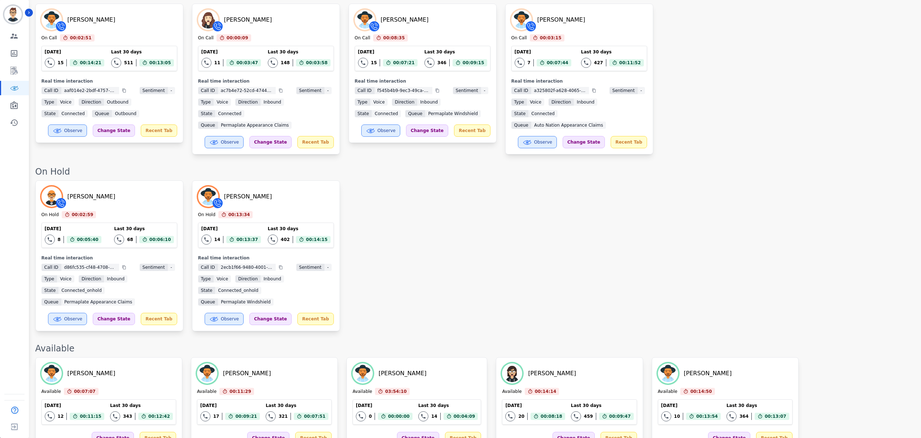
scroll to position [48, 0]
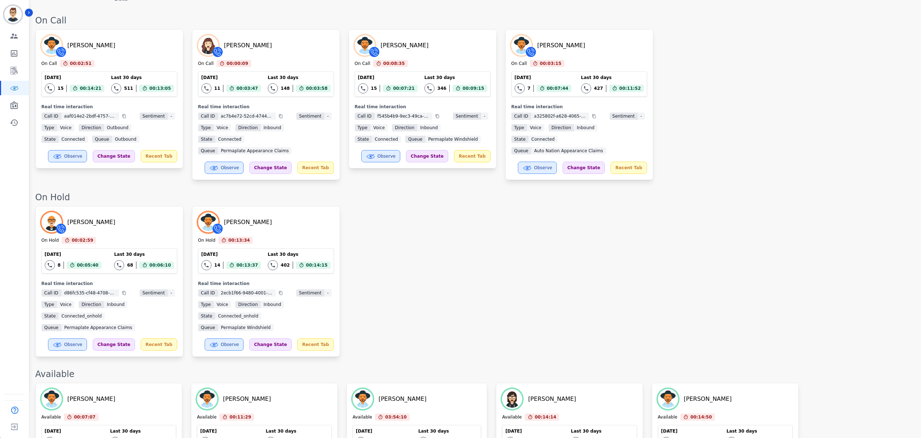
click at [467, 290] on div "[PERSON_NAME] On Hold 00:02:59 Current State: On Hold [DATE] 8 Total interactio…" at bounding box center [474, 281] width 879 height 151
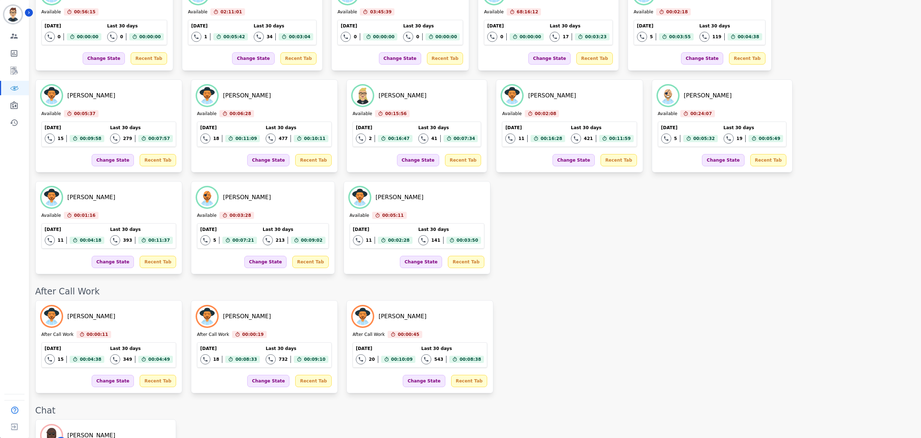
scroll to position [626, 0]
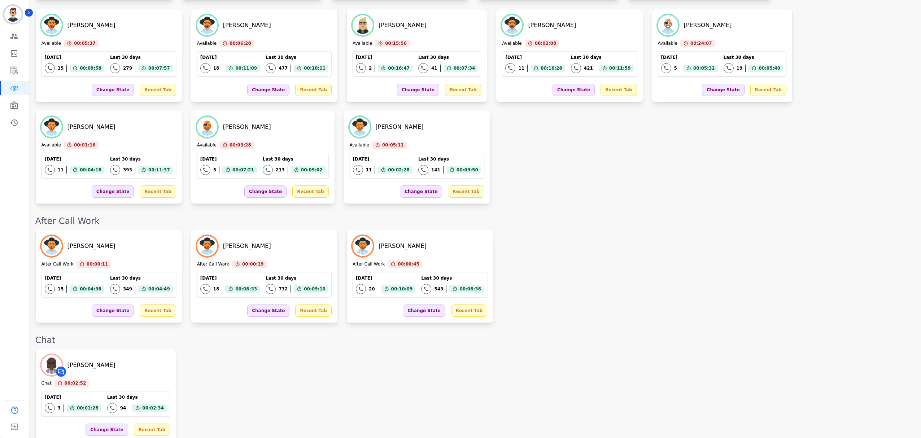
click at [533, 230] on div "[PERSON_NAME] After Call Work 00:00:11 Current State: After Call Work [DATE] 15…" at bounding box center [474, 276] width 879 height 93
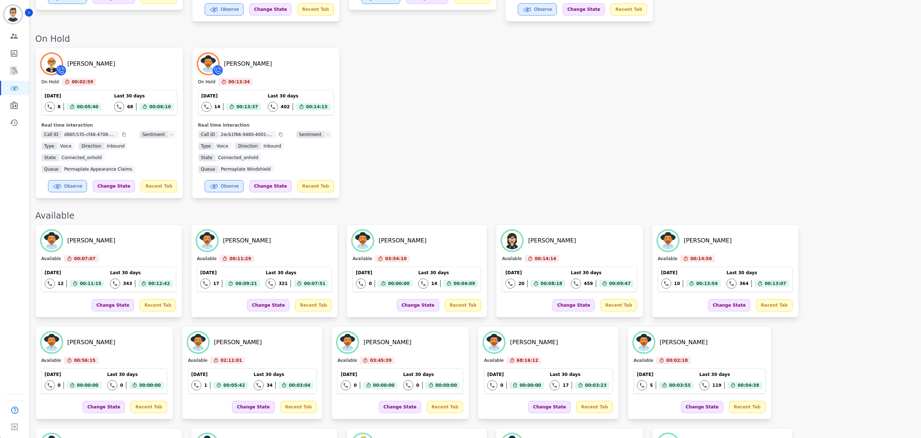
scroll to position [192, 0]
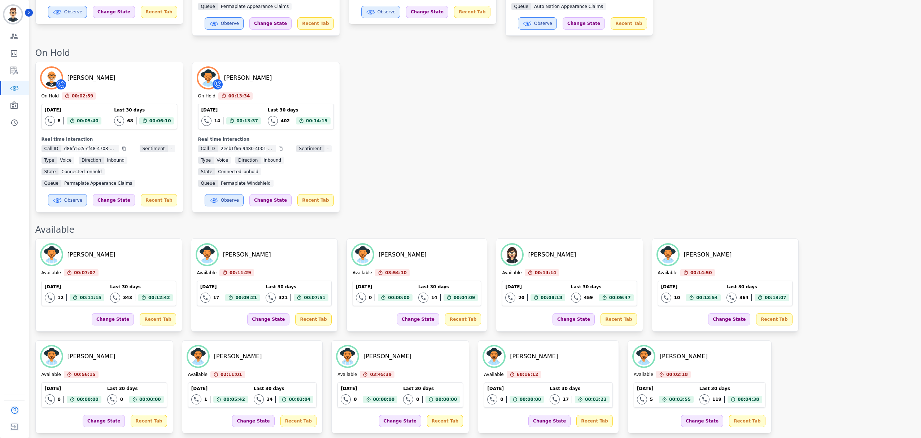
click at [494, 224] on div "Available" at bounding box center [474, 230] width 879 height 12
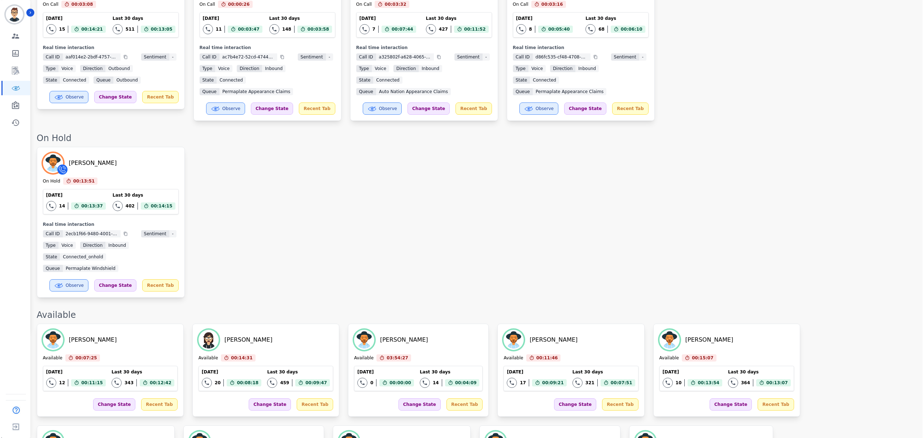
scroll to position [0, 0]
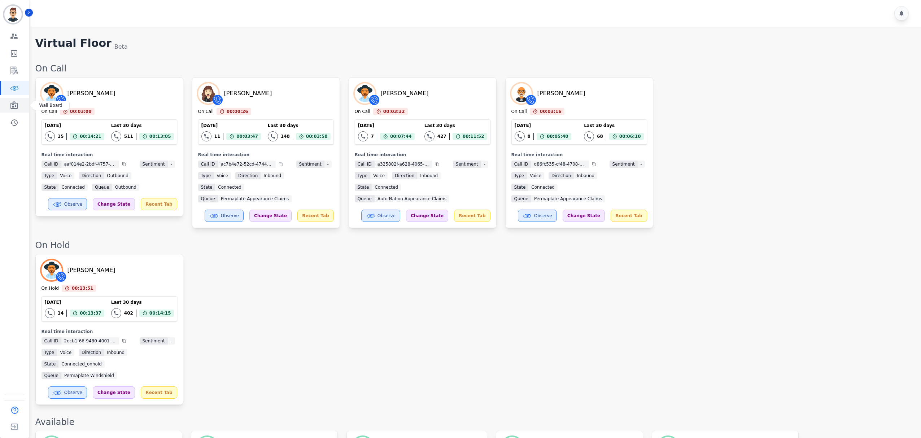
click at [20, 101] on link "Sidebar" at bounding box center [15, 105] width 28 height 14
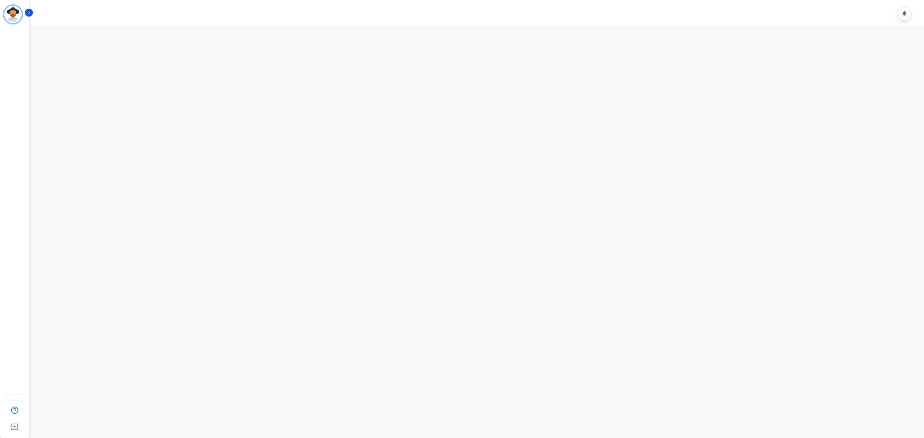
click at [113, 86] on main at bounding box center [476, 246] width 896 height 438
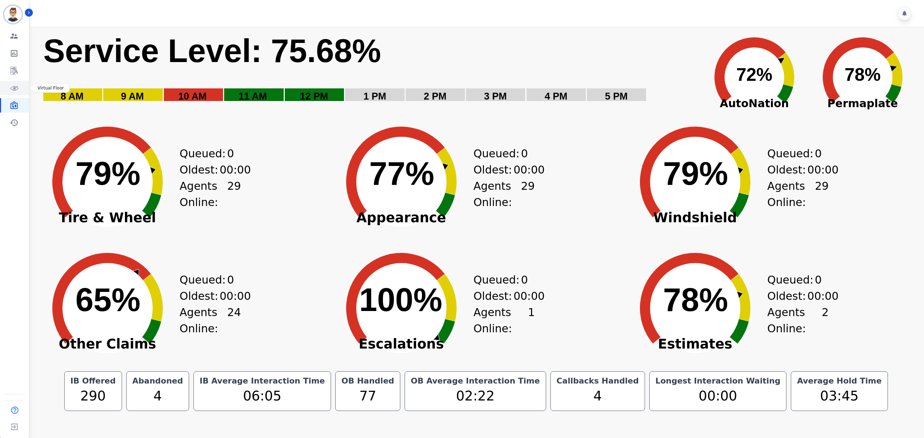
click at [14, 88] on icon "Sidebar" at bounding box center [15, 89] width 2 height 2
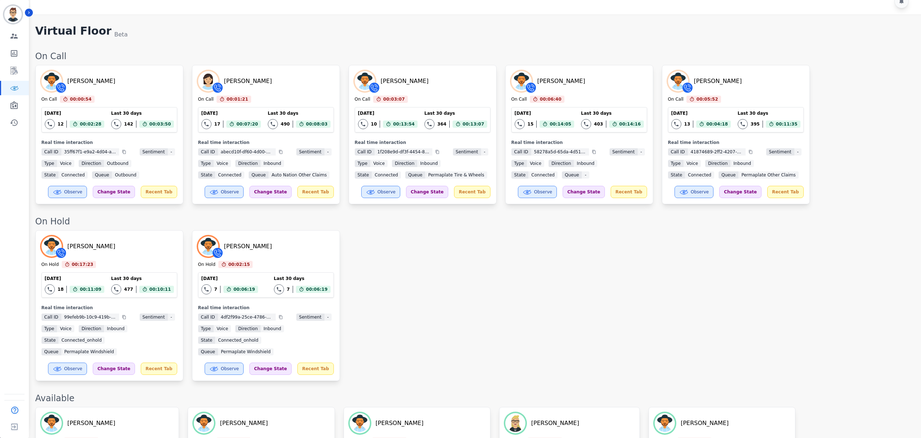
scroll to position [96, 0]
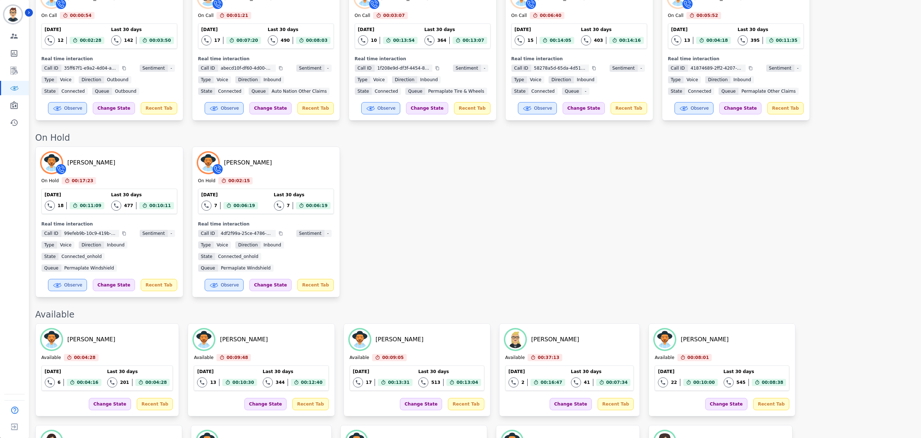
click at [450, 215] on div "Destiny Rosales On Hold 00:17:23 Current State: On Hold Today 18 Total interact…" at bounding box center [474, 222] width 879 height 151
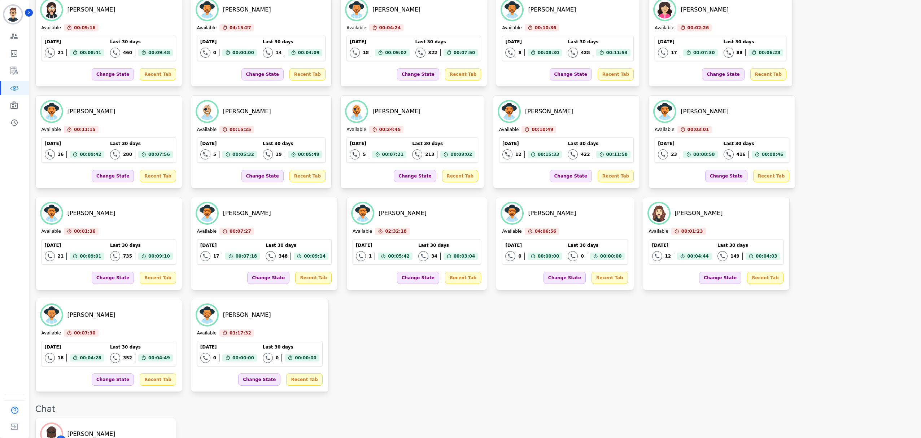
scroll to position [529, 0]
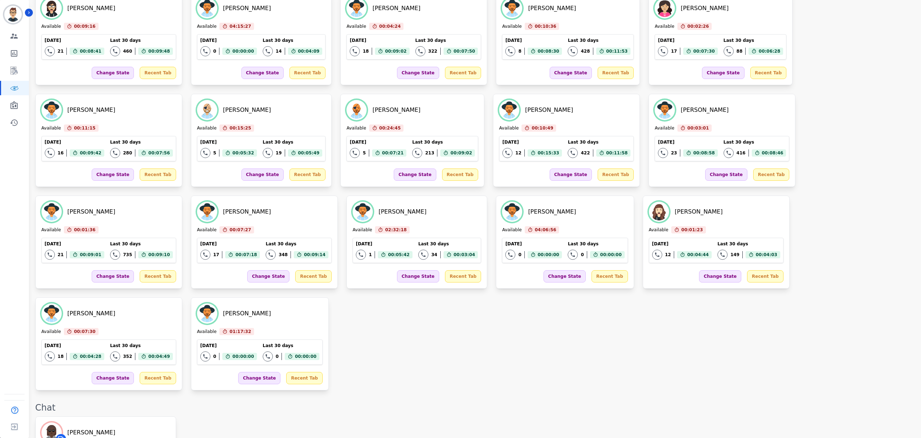
click at [656, 250] on div "Matt Bryner Available 00:04:28 Current State: Available Today 6 Total interacti…" at bounding box center [474, 140] width 879 height 500
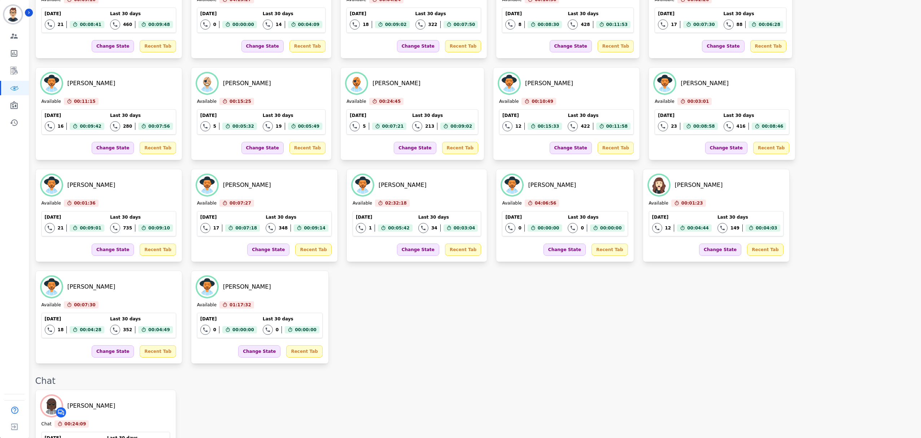
scroll to position [0, 0]
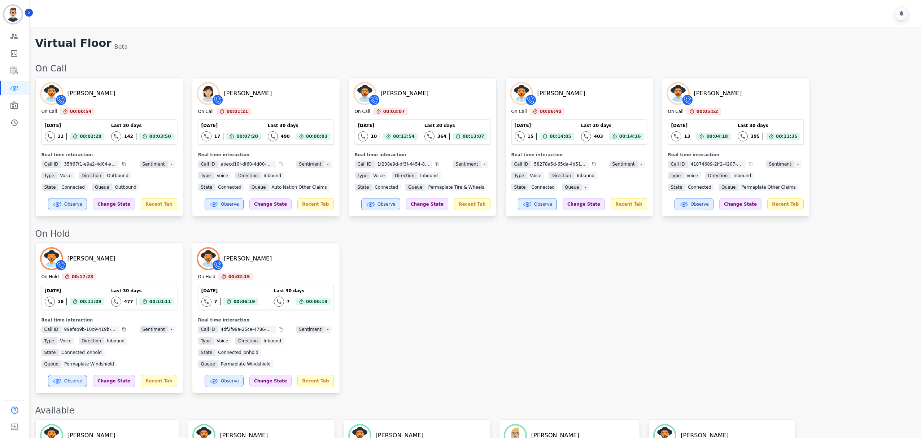
click at [417, 269] on div "Destiny Rosales On Hold 00:17:23 Current State: On Hold Today 18 Total interact…" at bounding box center [474, 318] width 879 height 151
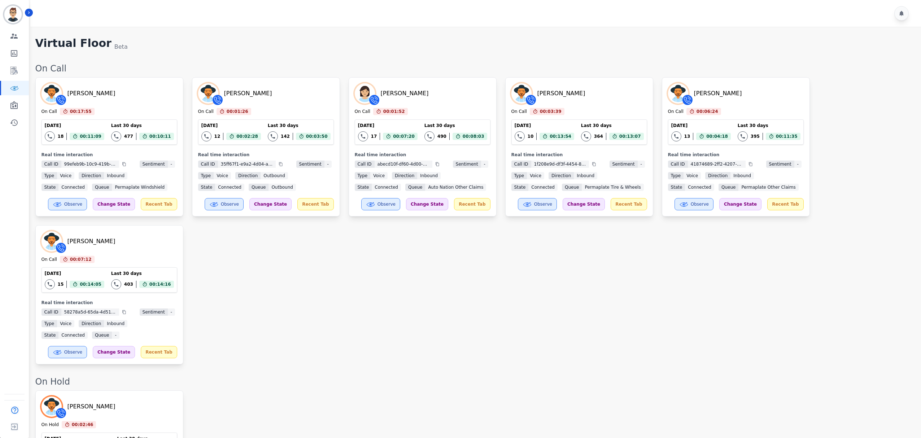
click at [339, 357] on div "Destiny Rosales On Call 00:17:55 Current State: On Call Today 18 Total interact…" at bounding box center [474, 220] width 879 height 287
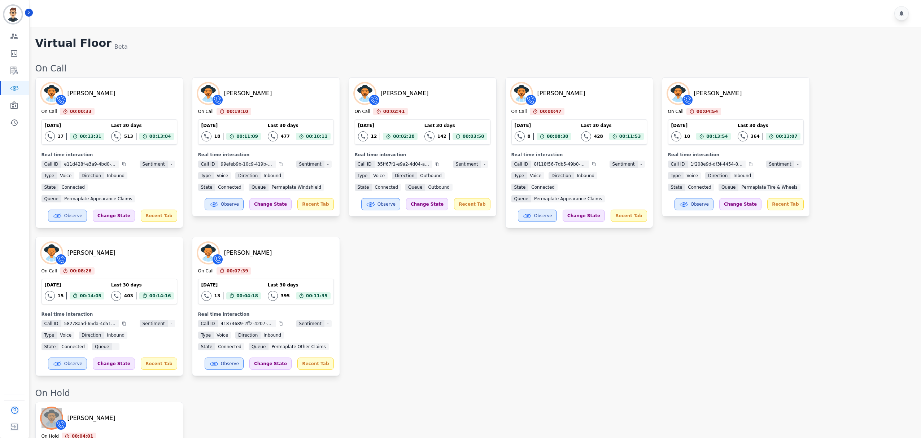
type textarea "*********"
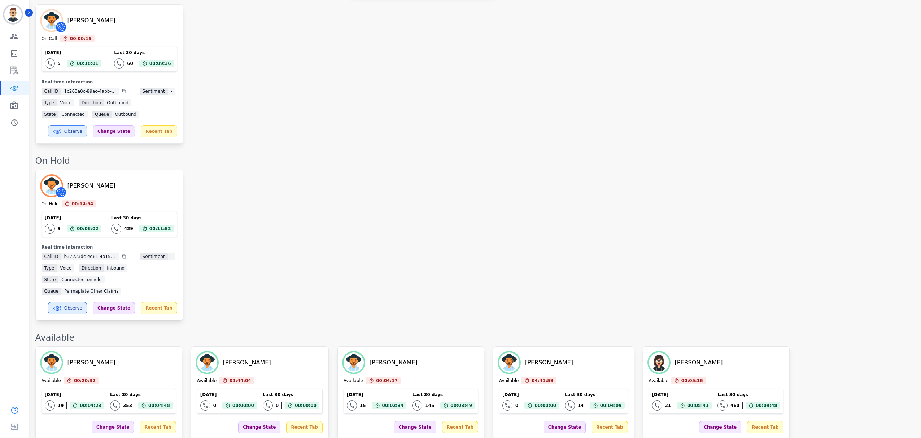
click at [317, 170] on div "Katelyn Hadley On Hold 00:14:54 Current State: On Hold Today 9 Total interactio…" at bounding box center [474, 245] width 879 height 151
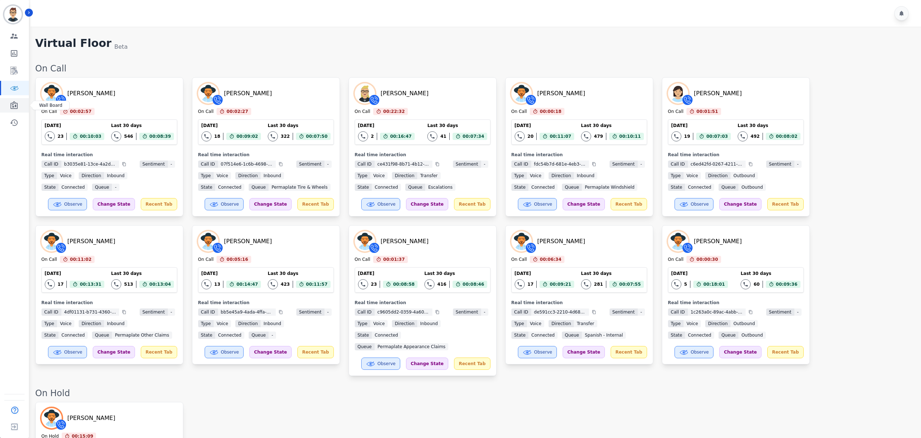
click at [12, 108] on icon "Sidebar" at bounding box center [14, 105] width 9 height 9
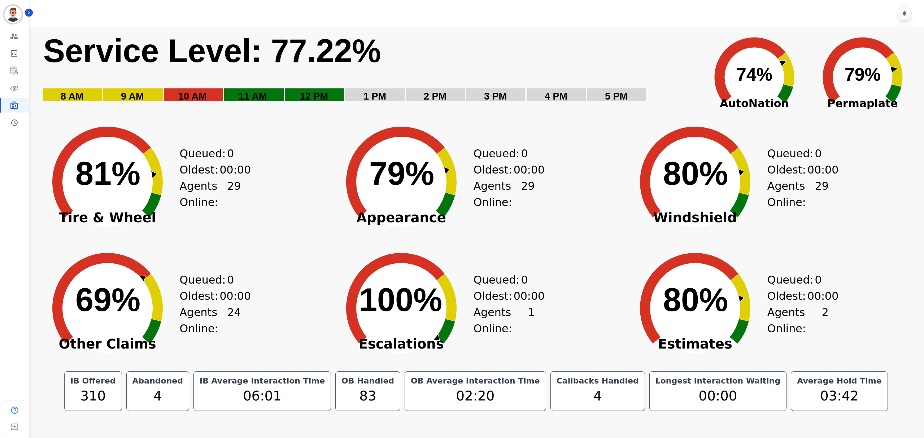
drag, startPoint x: 265, startPoint y: 46, endPoint x: 340, endPoint y: 45, distance: 75.1
click at [340, 45] on text "Service Level: 77.22%" at bounding box center [212, 51] width 338 height 36
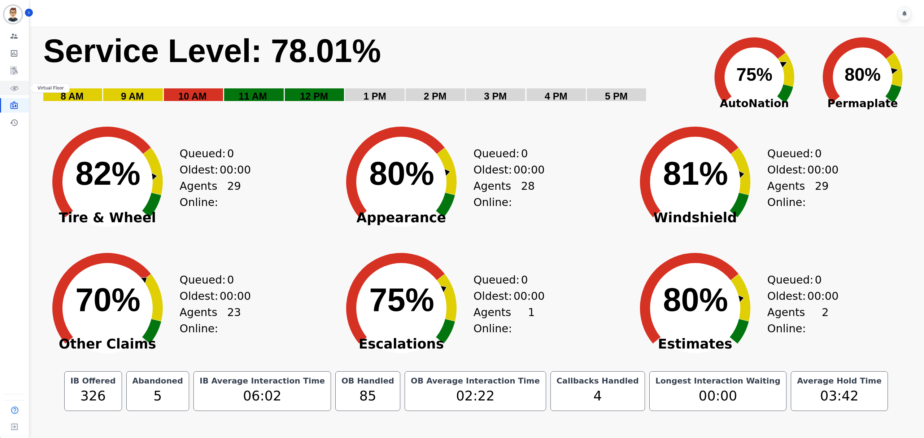
drag, startPoint x: 14, startPoint y: 87, endPoint x: 17, endPoint y: 90, distance: 4.2
click at [14, 87] on icon "Sidebar" at bounding box center [14, 88] width 9 height 9
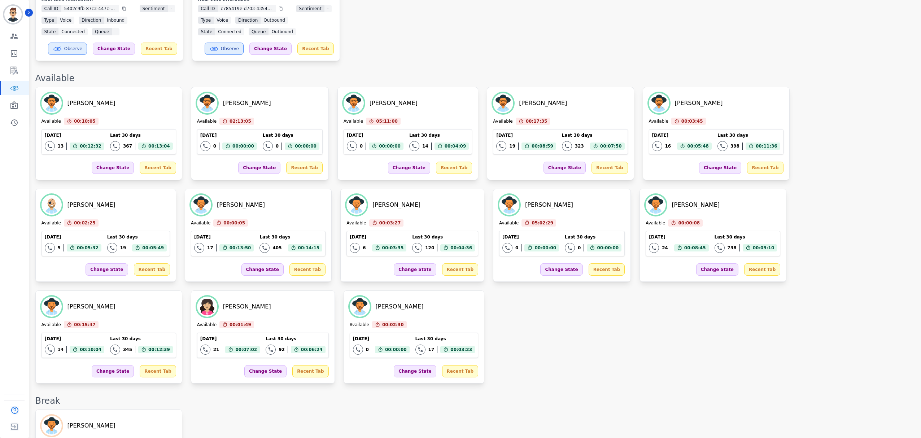
scroll to position [96, 0]
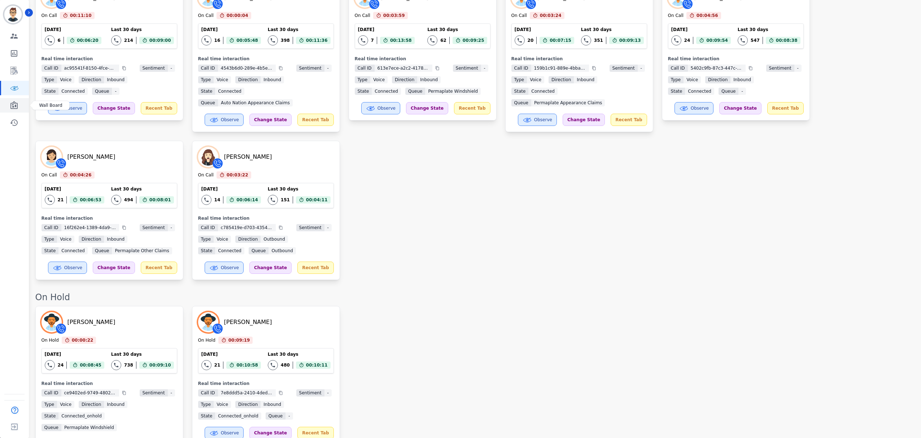
click at [14, 102] on icon "Sidebar" at bounding box center [13, 105] width 7 height 8
